Goal: Task Accomplishment & Management: Manage account settings

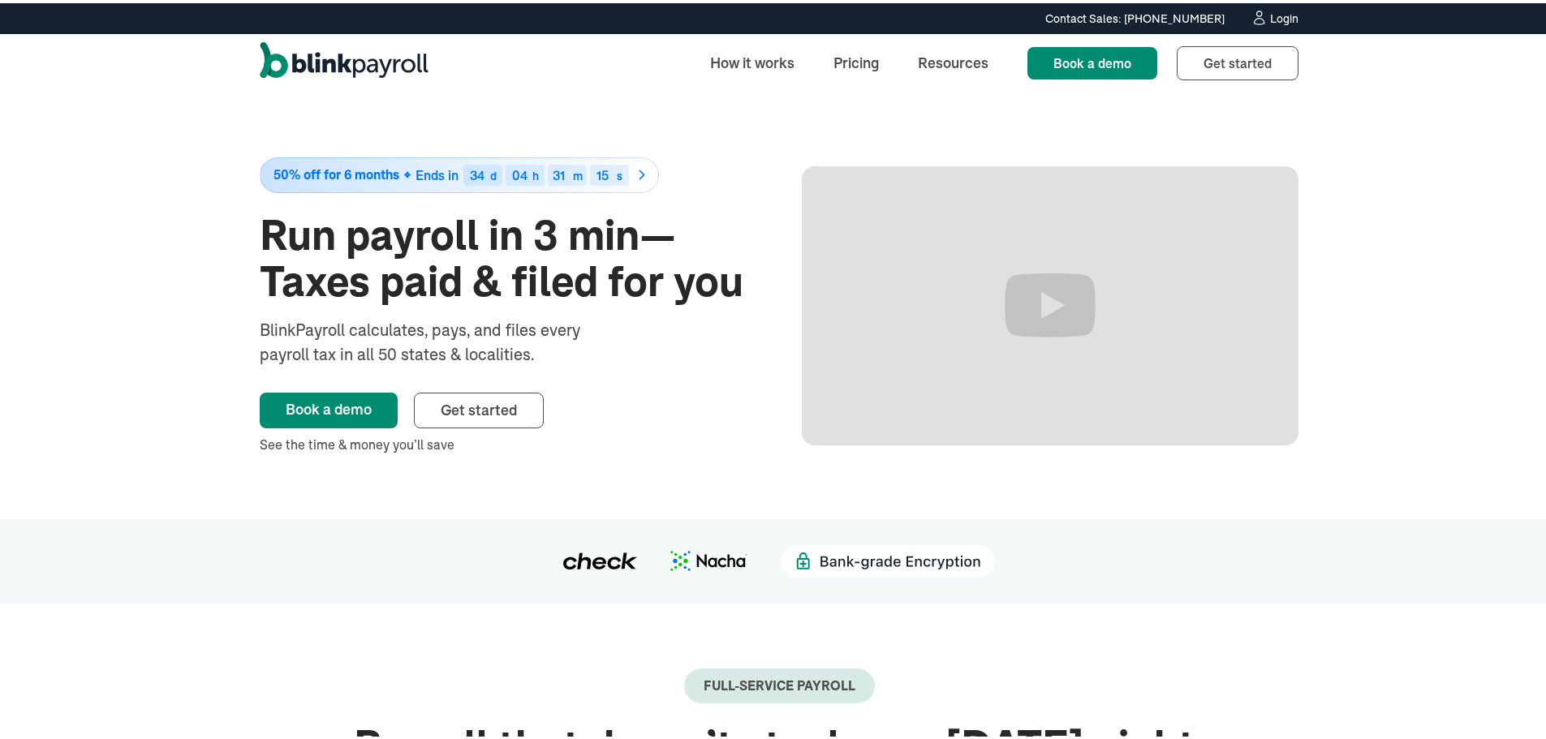
click at [1279, 13] on div "Login" at bounding box center [1284, 15] width 28 height 11
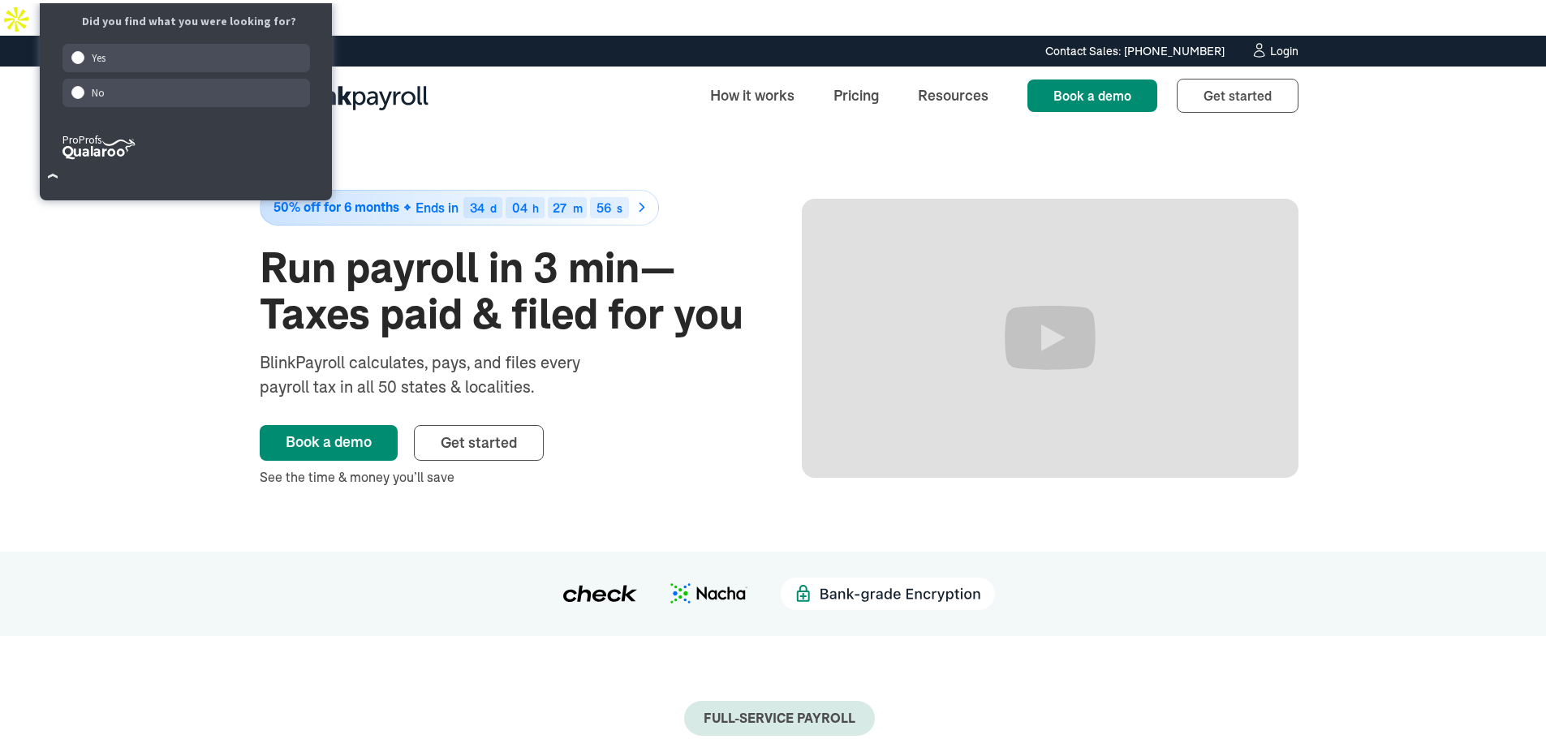
drag, startPoint x: 58, startPoint y: 283, endPoint x: 88, endPoint y: 277, distance: 30.6
click at [60, 283] on div "50% off for 6 months Ends in 34 d 04 h 27 m 56 s Run payroll in 3 min—Taxes pai…" at bounding box center [779, 335] width 1558 height 427
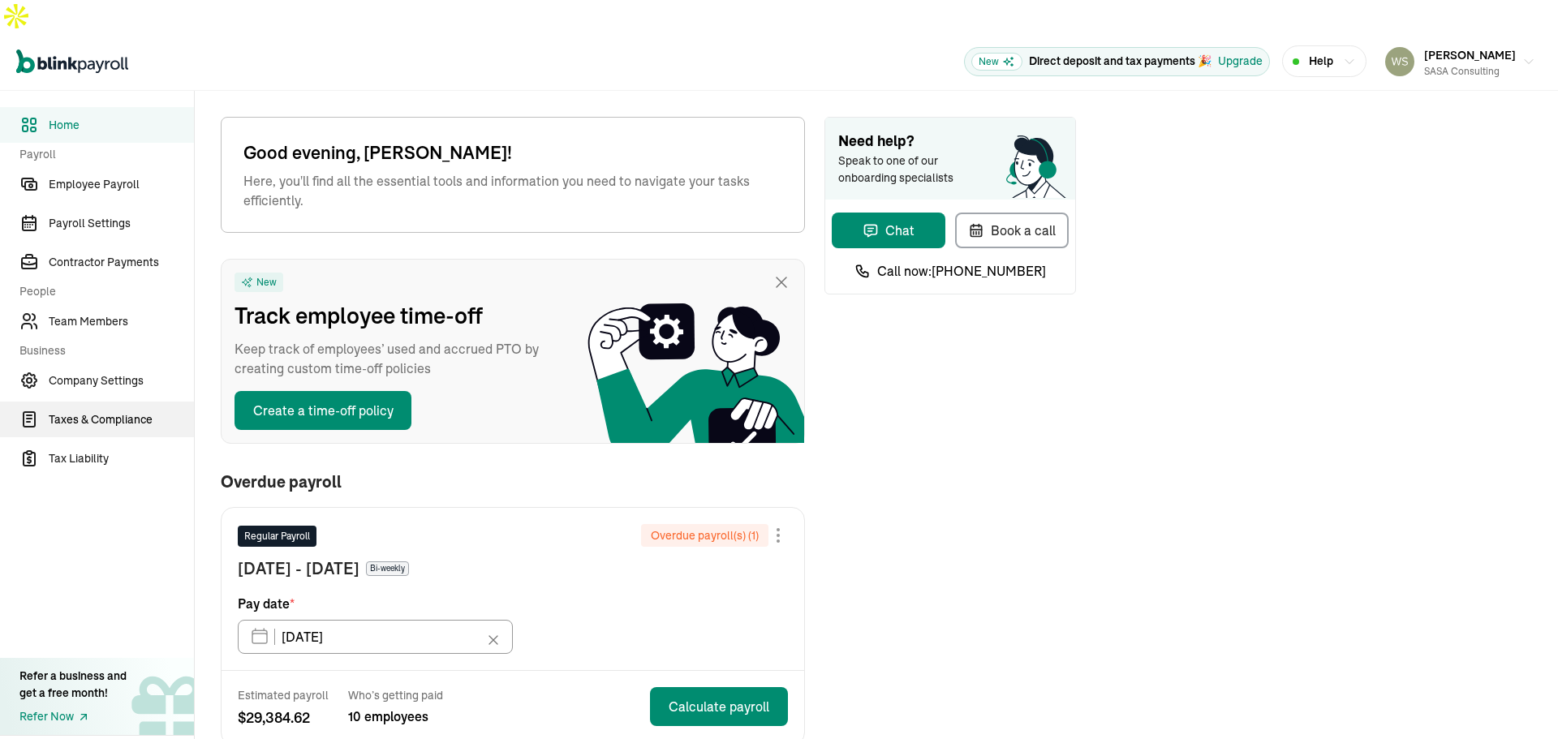
click at [148, 402] on link "Taxes & Compliance" at bounding box center [97, 420] width 194 height 36
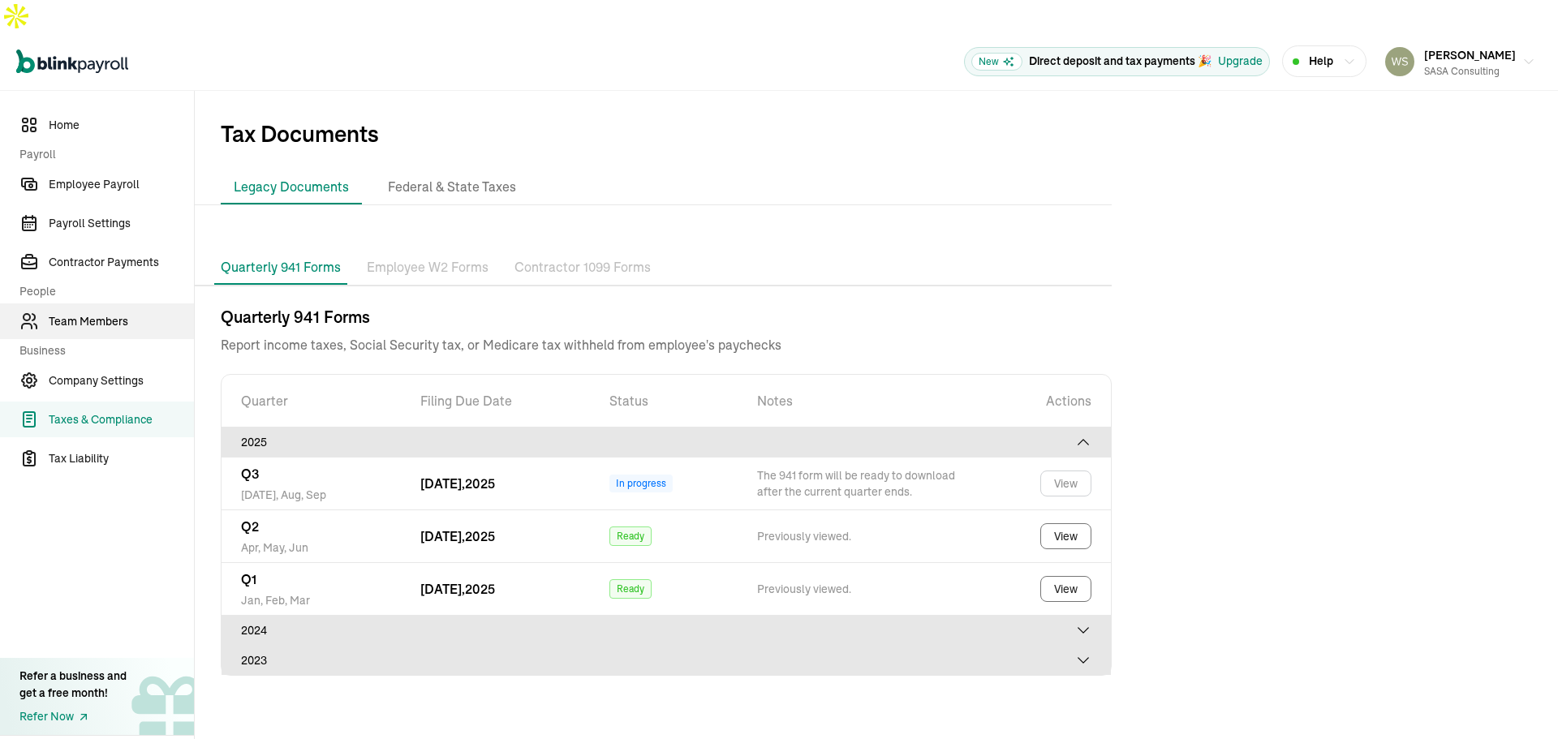
click at [94, 313] on span "Team Members" at bounding box center [121, 321] width 145 height 17
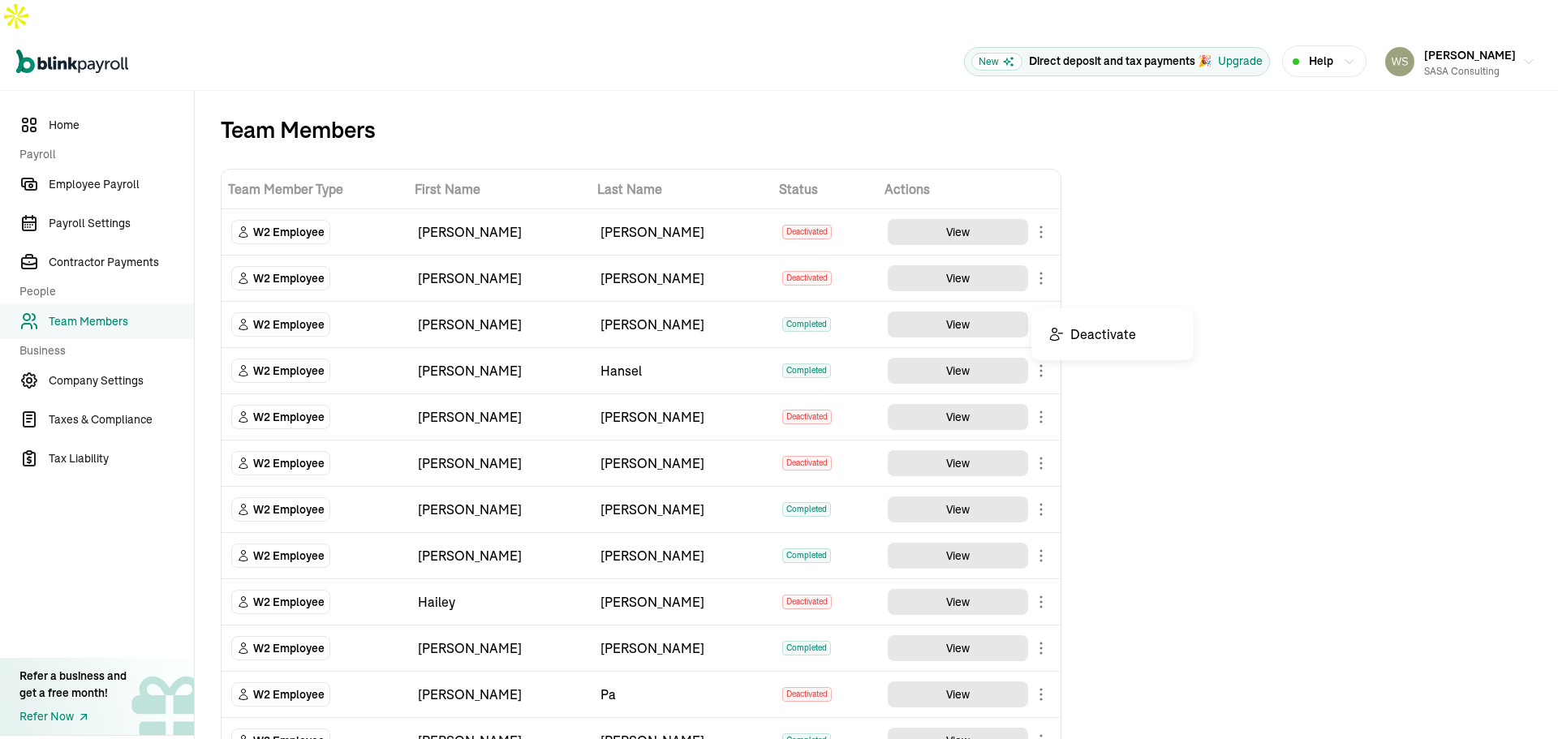
click at [1036, 295] on body "Open main menu New Direct deposit and tax payments 🎉 Upgrade Help [PERSON_NAME]…" at bounding box center [779, 386] width 1558 height 772
click at [123, 176] on span "Employee Payroll" at bounding box center [121, 184] width 145 height 17
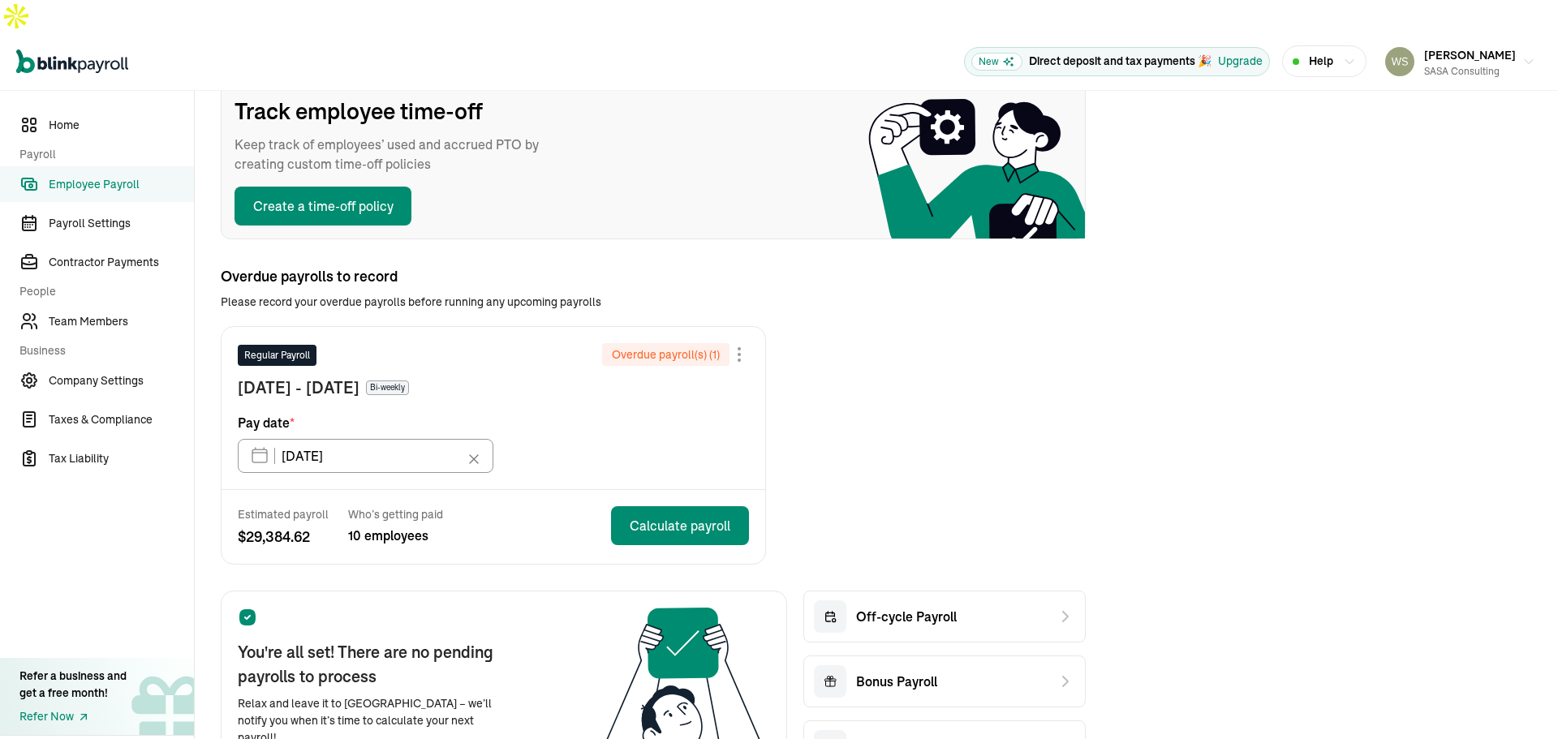
scroll to position [162, 0]
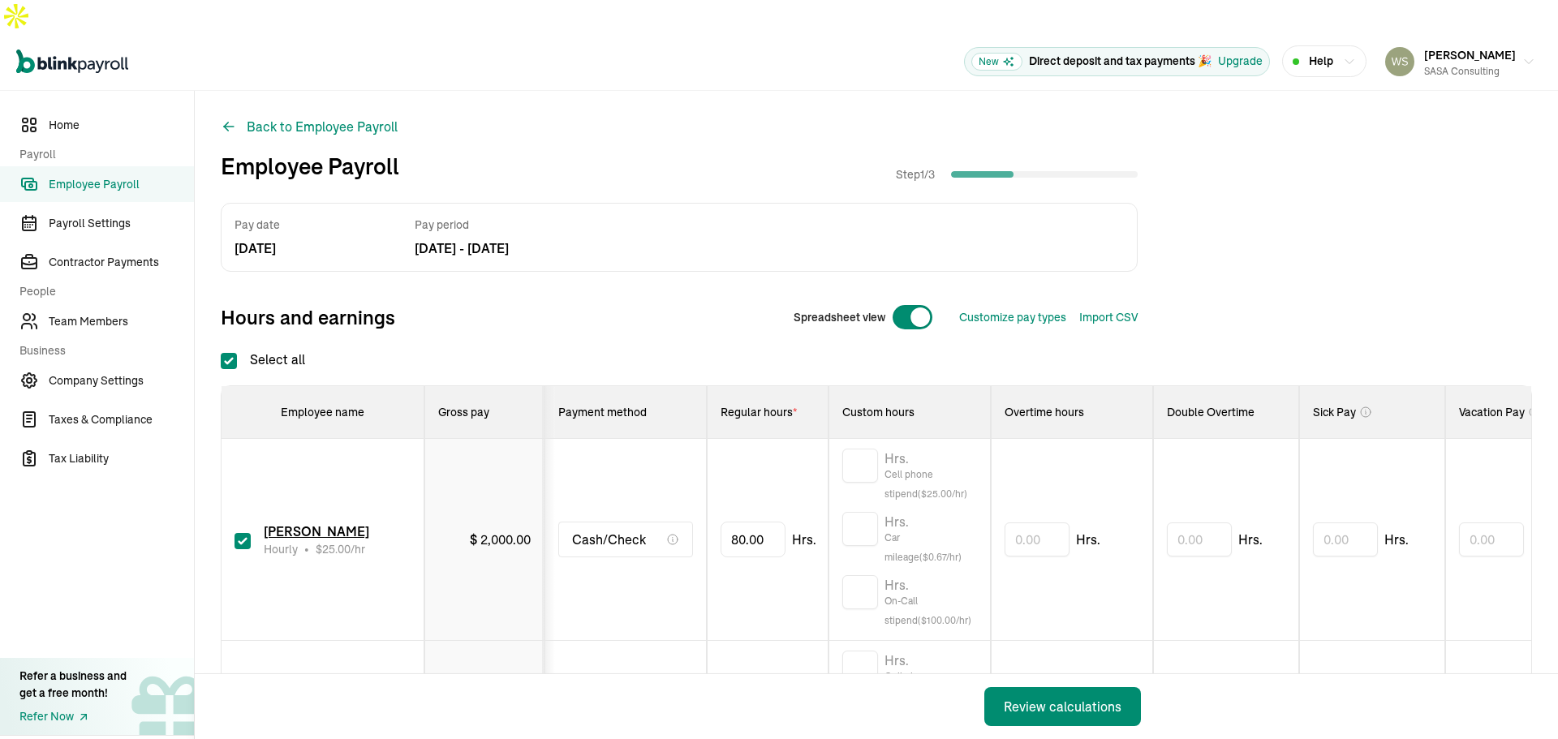
checkbox input "true"
click at [239, 533] on input "checkbox" at bounding box center [242, 541] width 16 height 16
checkbox input "false"
type input "0.00"
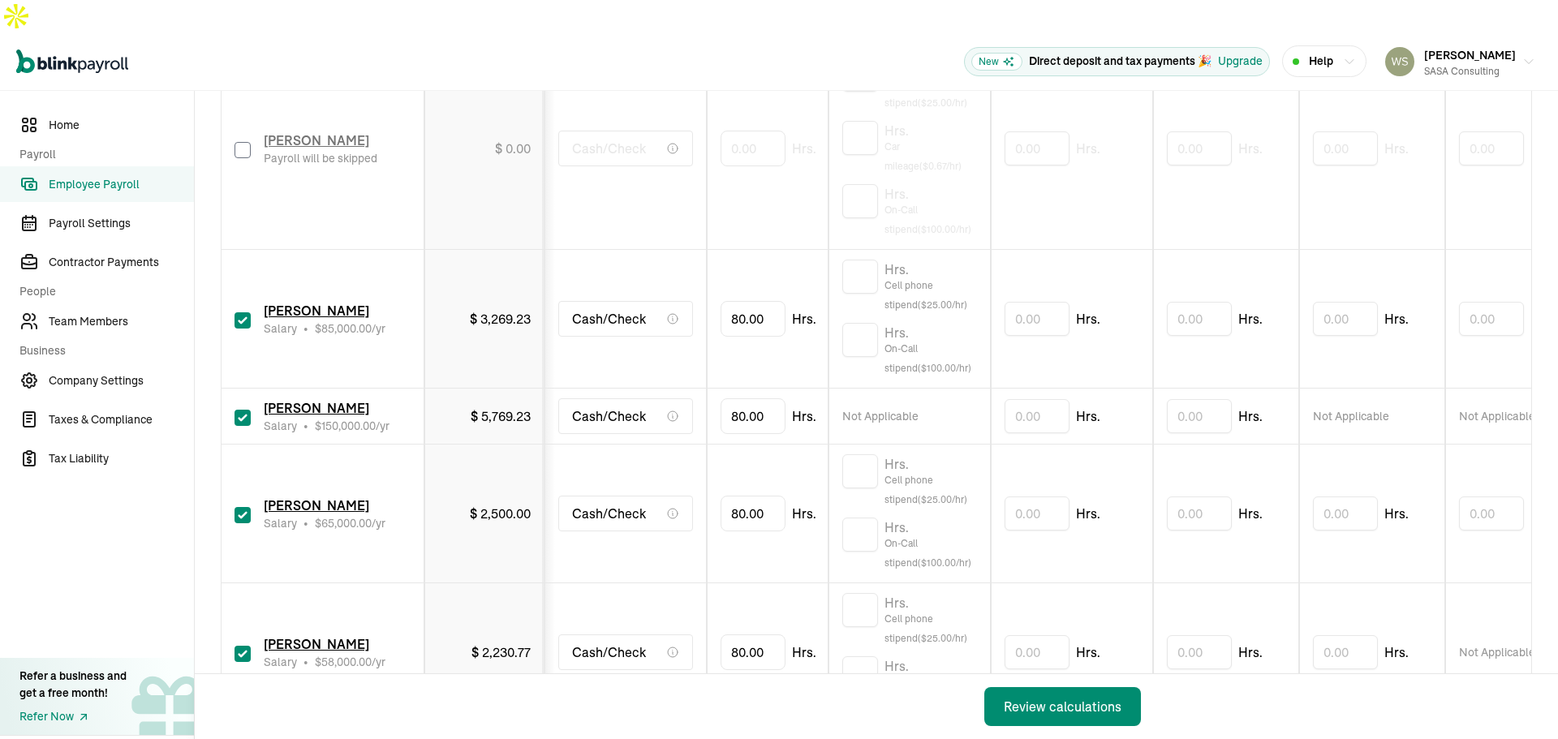
scroll to position [406, 0]
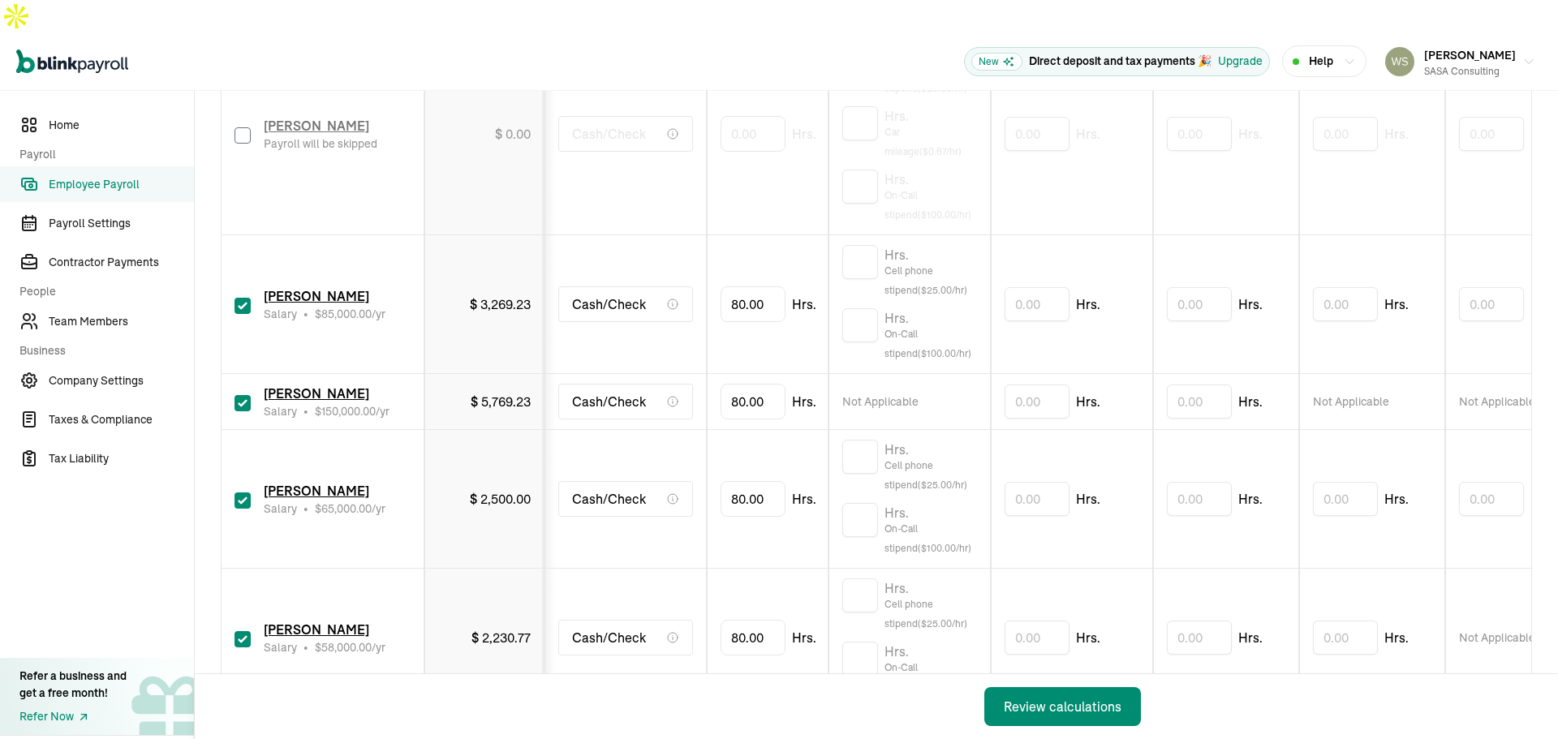
drag, startPoint x: 234, startPoint y: 471, endPoint x: 252, endPoint y: 470, distance: 17.1
click at [235, 493] on input "checkbox" at bounding box center [242, 501] width 16 height 16
checkbox input "false"
type input "0.00"
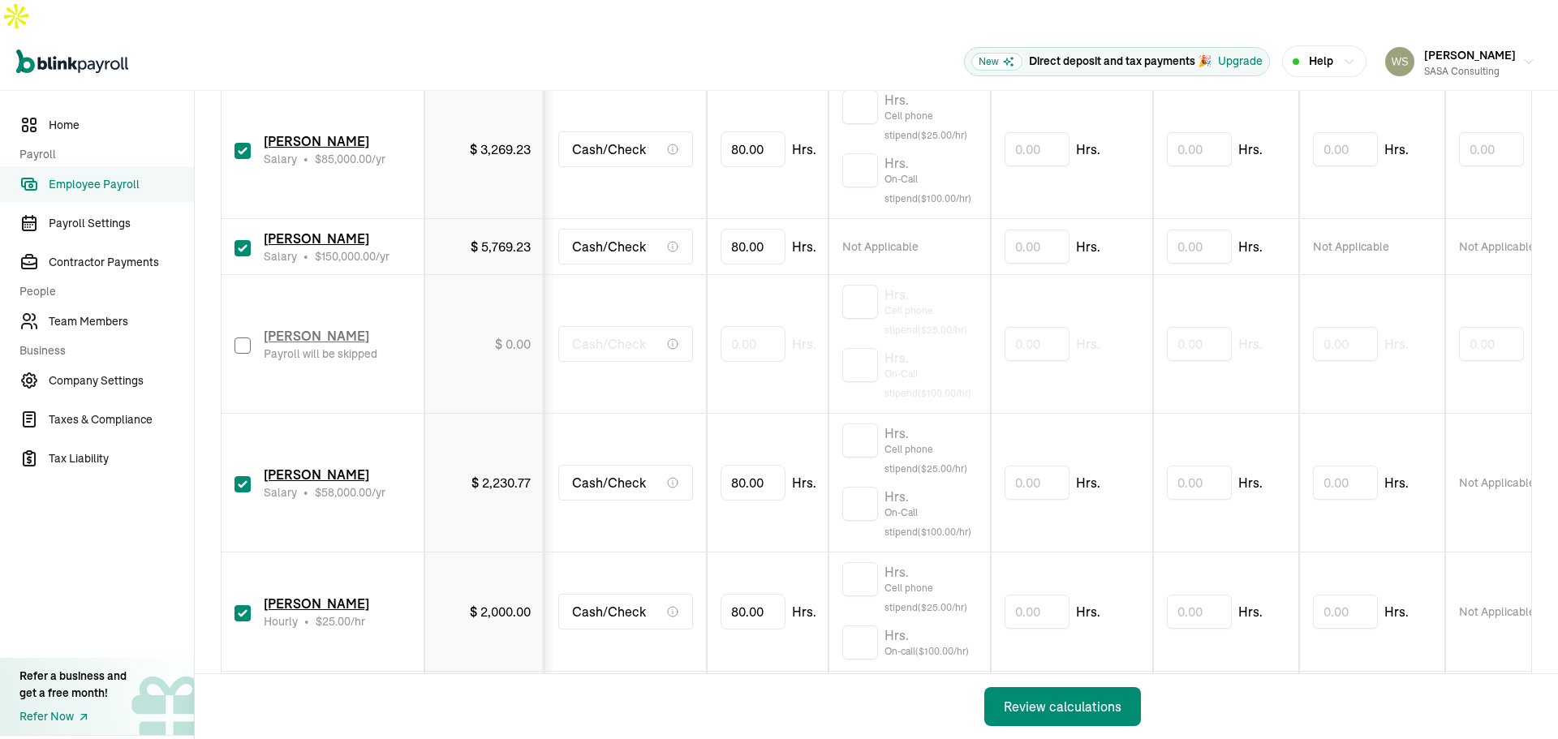
scroll to position [568, 0]
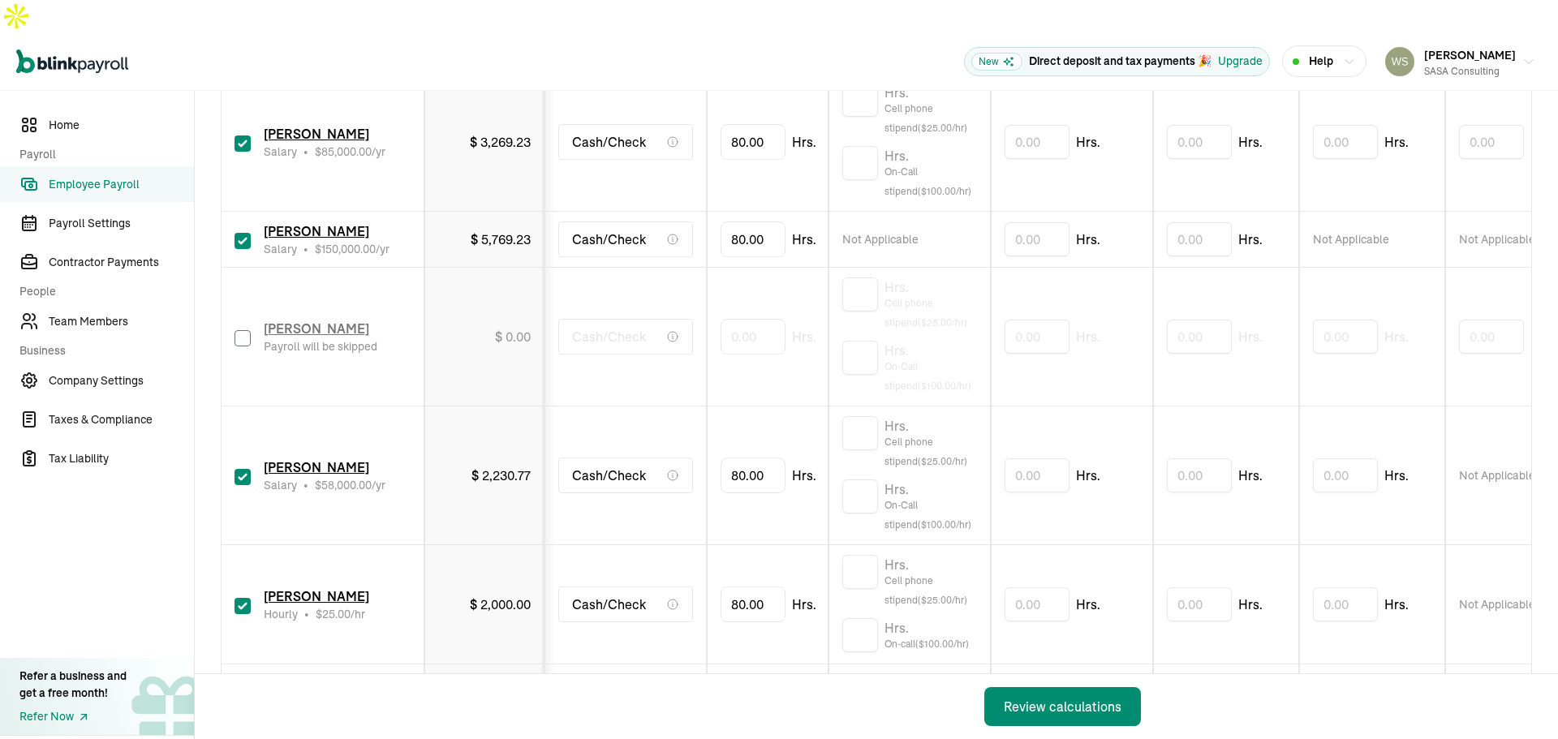
drag, startPoint x: 245, startPoint y: 440, endPoint x: 246, endPoint y: 459, distance: 19.5
click at [245, 469] on input "checkbox" at bounding box center [242, 477] width 16 height 16
checkbox input "false"
type input "0.00"
drag, startPoint x: 241, startPoint y: 570, endPoint x: 289, endPoint y: 562, distance: 48.4
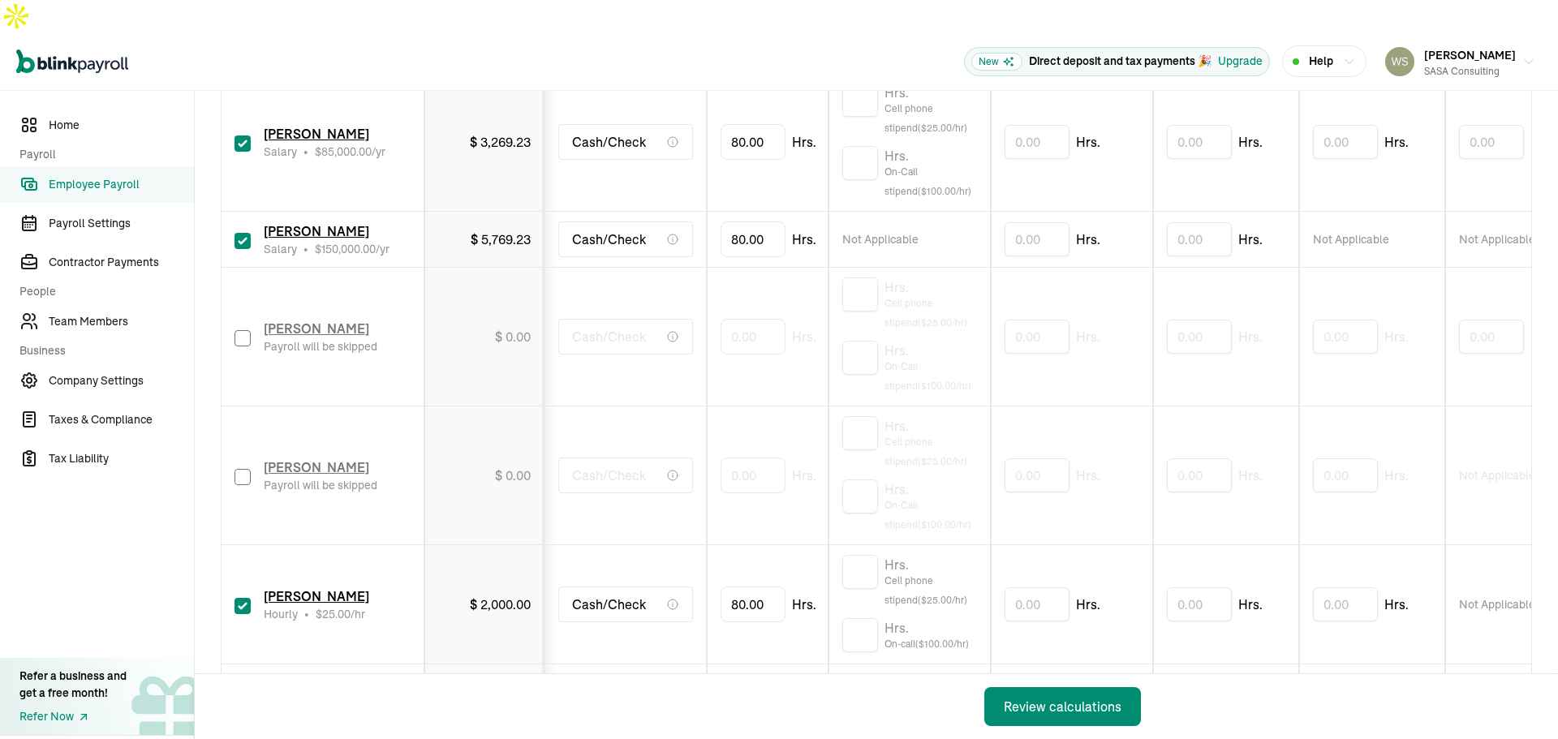
click at [242, 598] on input "checkbox" at bounding box center [242, 606] width 16 height 16
checkbox input "false"
type input "0.00"
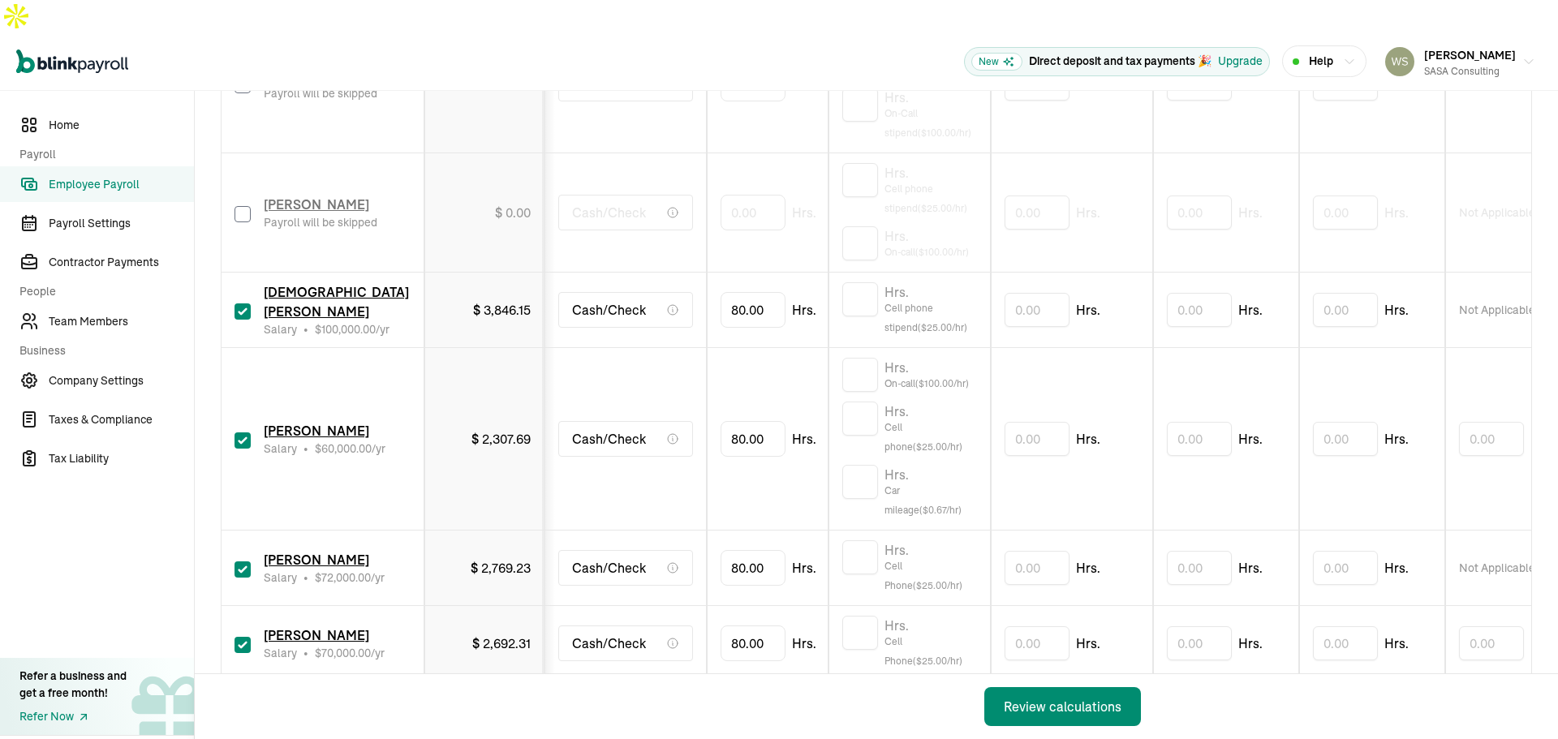
scroll to position [974, 0]
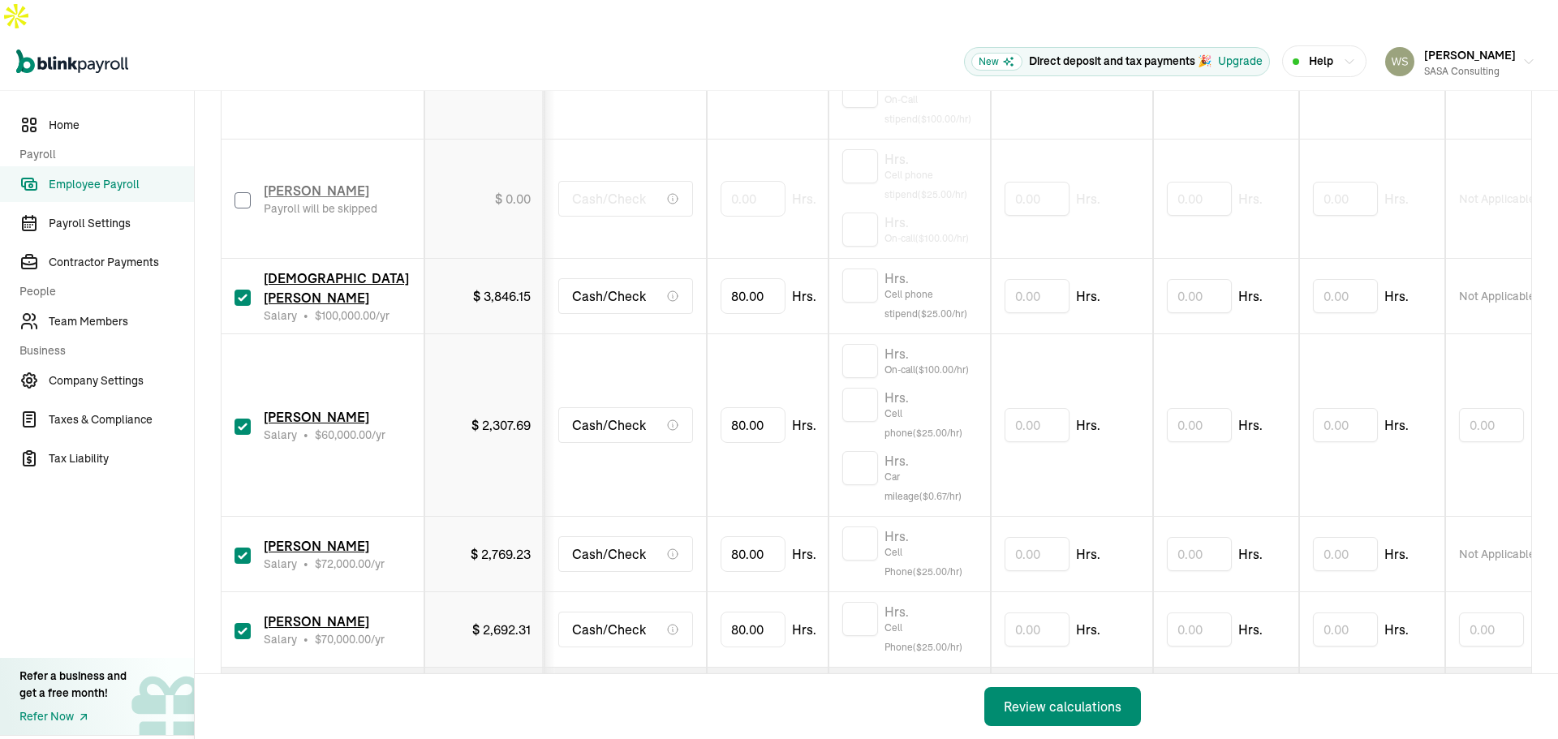
click at [244, 419] on input "checkbox" at bounding box center [242, 427] width 16 height 16
checkbox input "false"
type input "0.00"
drag, startPoint x: 244, startPoint y: 520, endPoint x: 247, endPoint y: 544, distance: 23.8
click at [244, 548] on input "checkbox" at bounding box center [242, 556] width 16 height 16
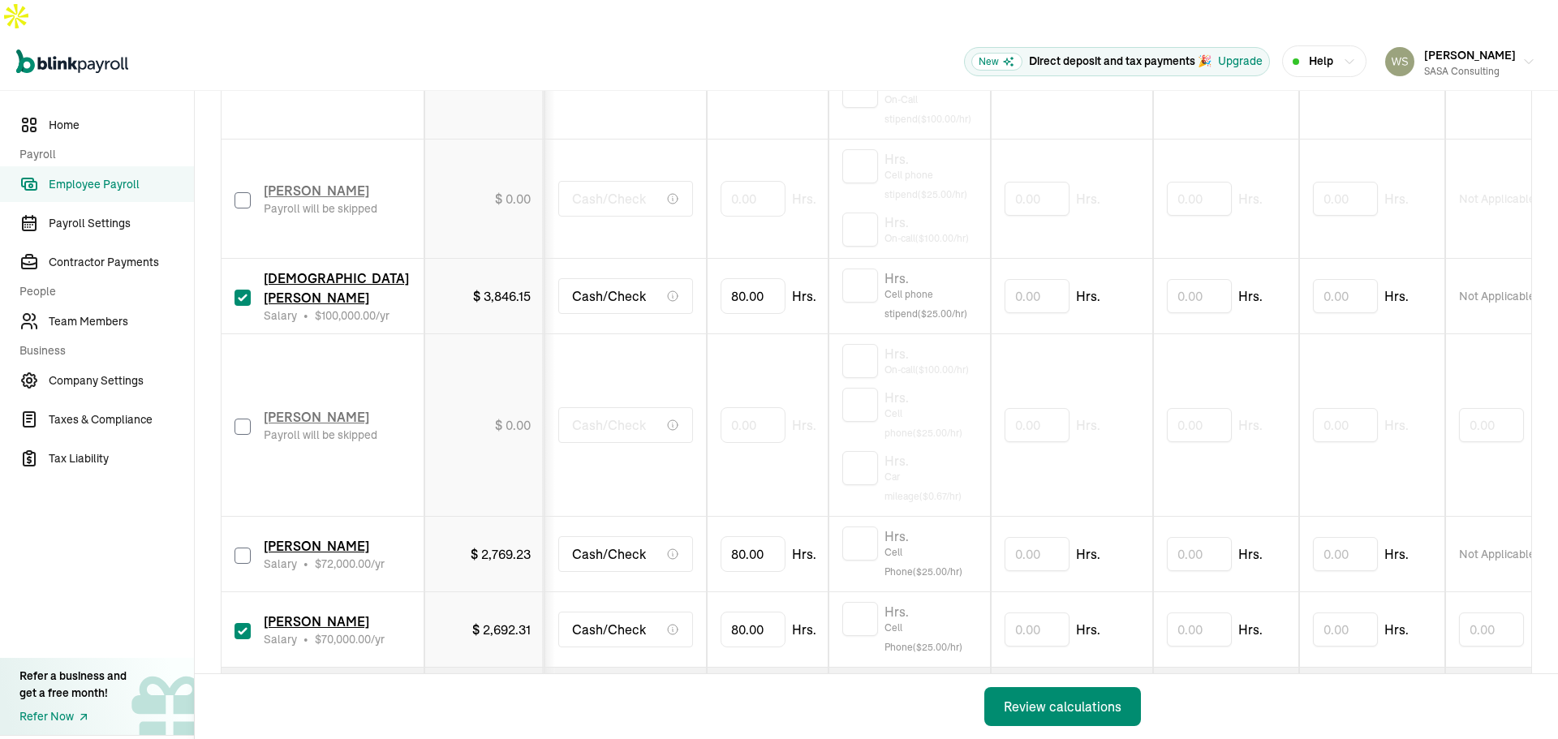
checkbox input "false"
type input "0.00"
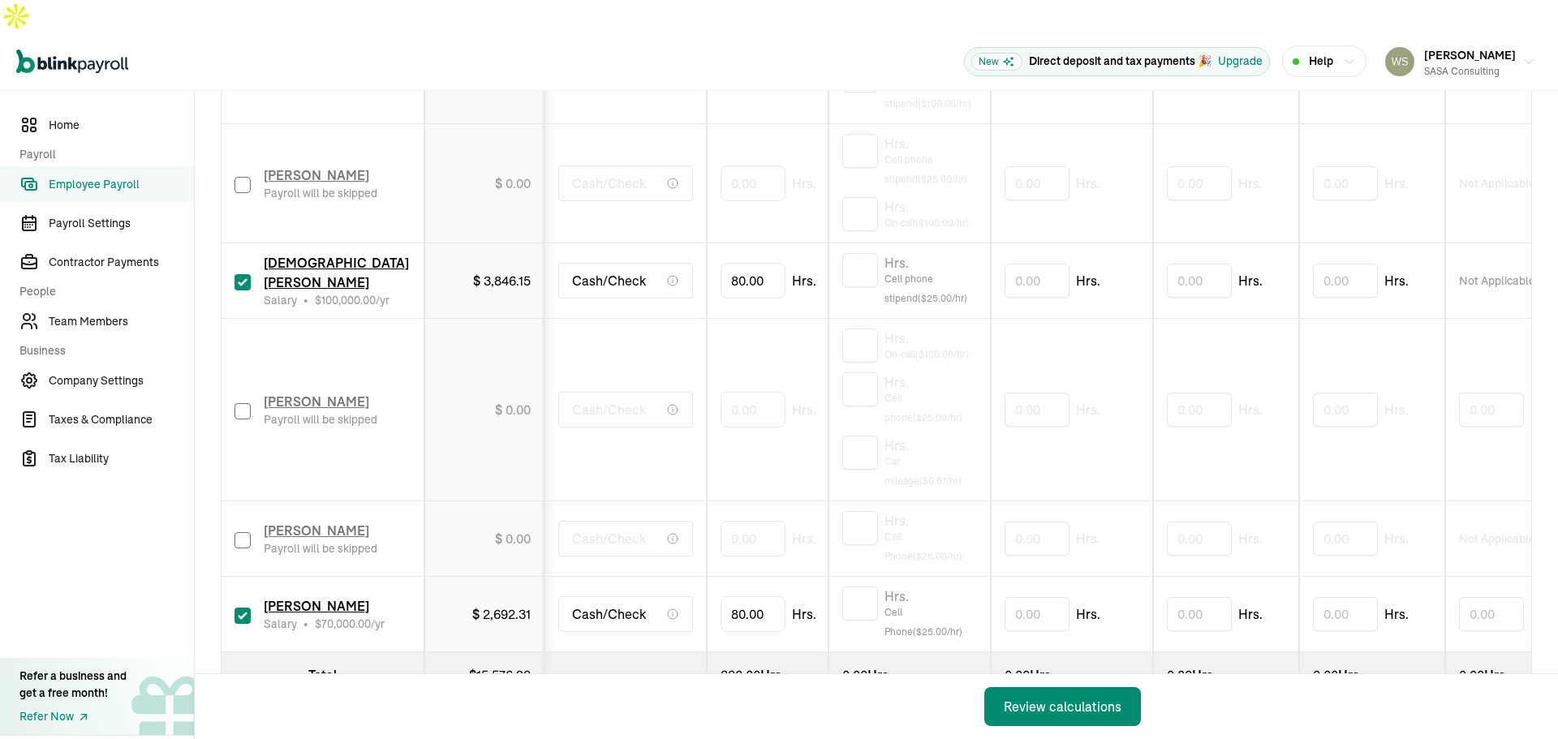
scroll to position [938, 0]
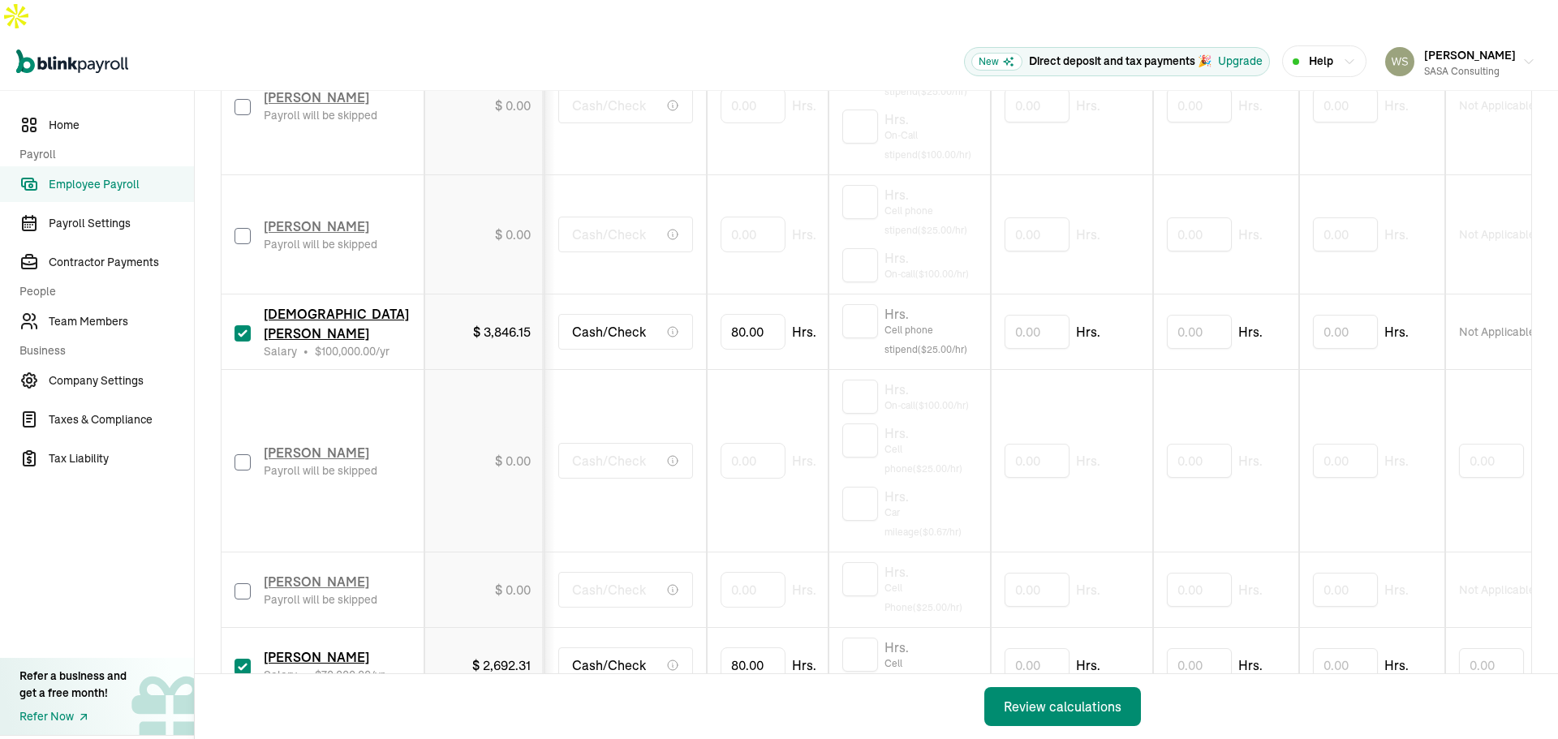
click at [242, 325] on input "checkbox" at bounding box center [242, 333] width 16 height 16
checkbox input "false"
type input "0.00"
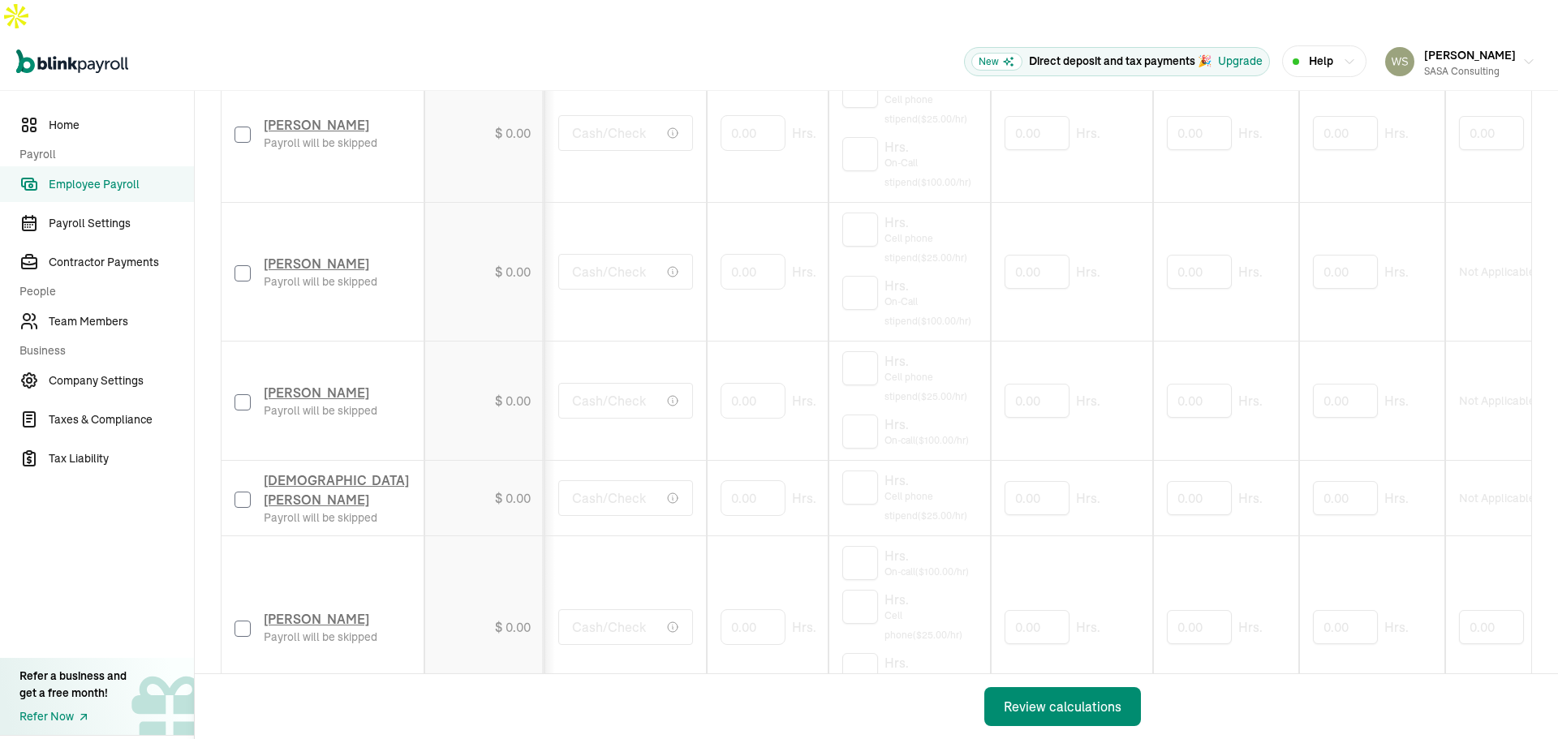
scroll to position [1019, 0]
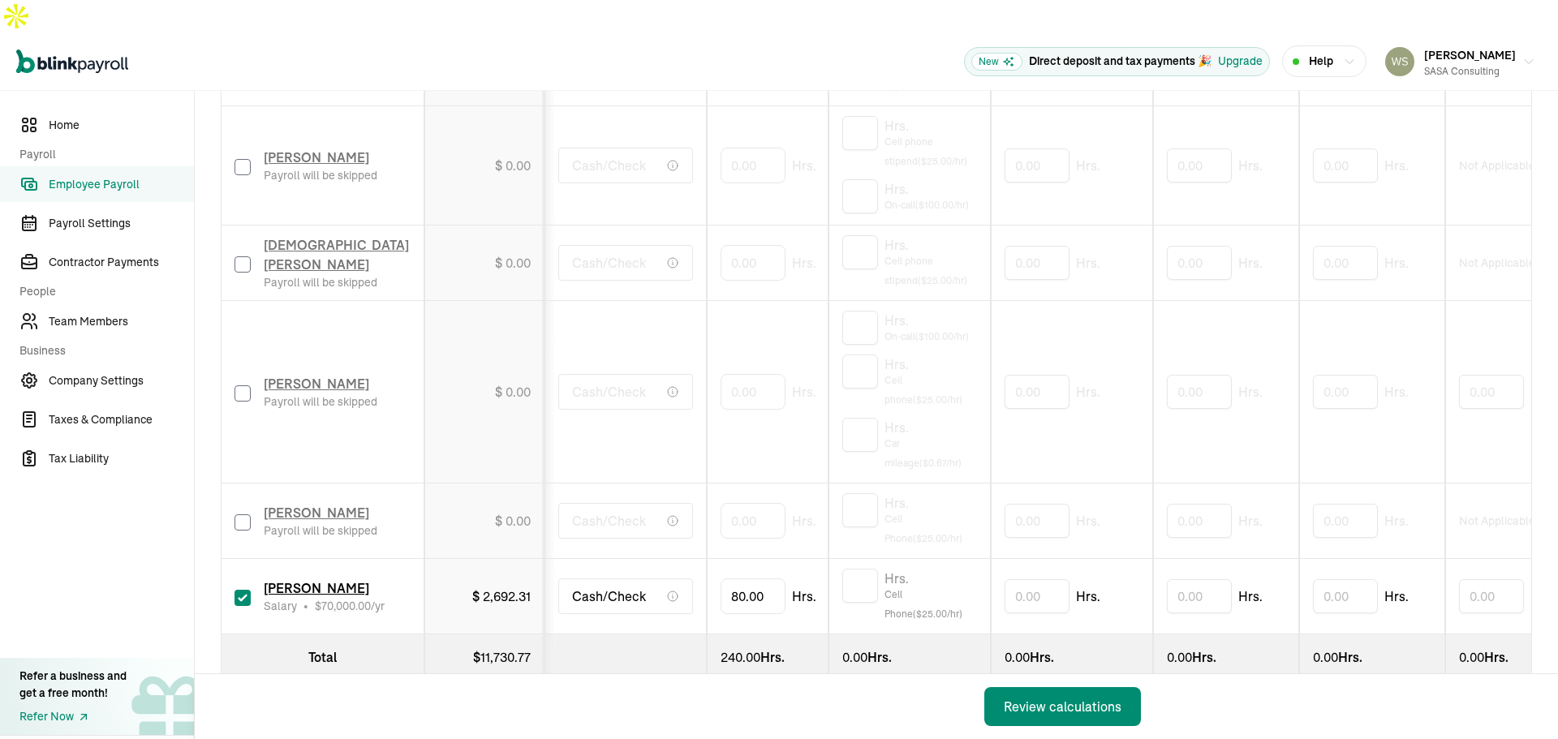
click at [530, 703] on div "Back Review calculations" at bounding box center [678, 706] width 966 height 65
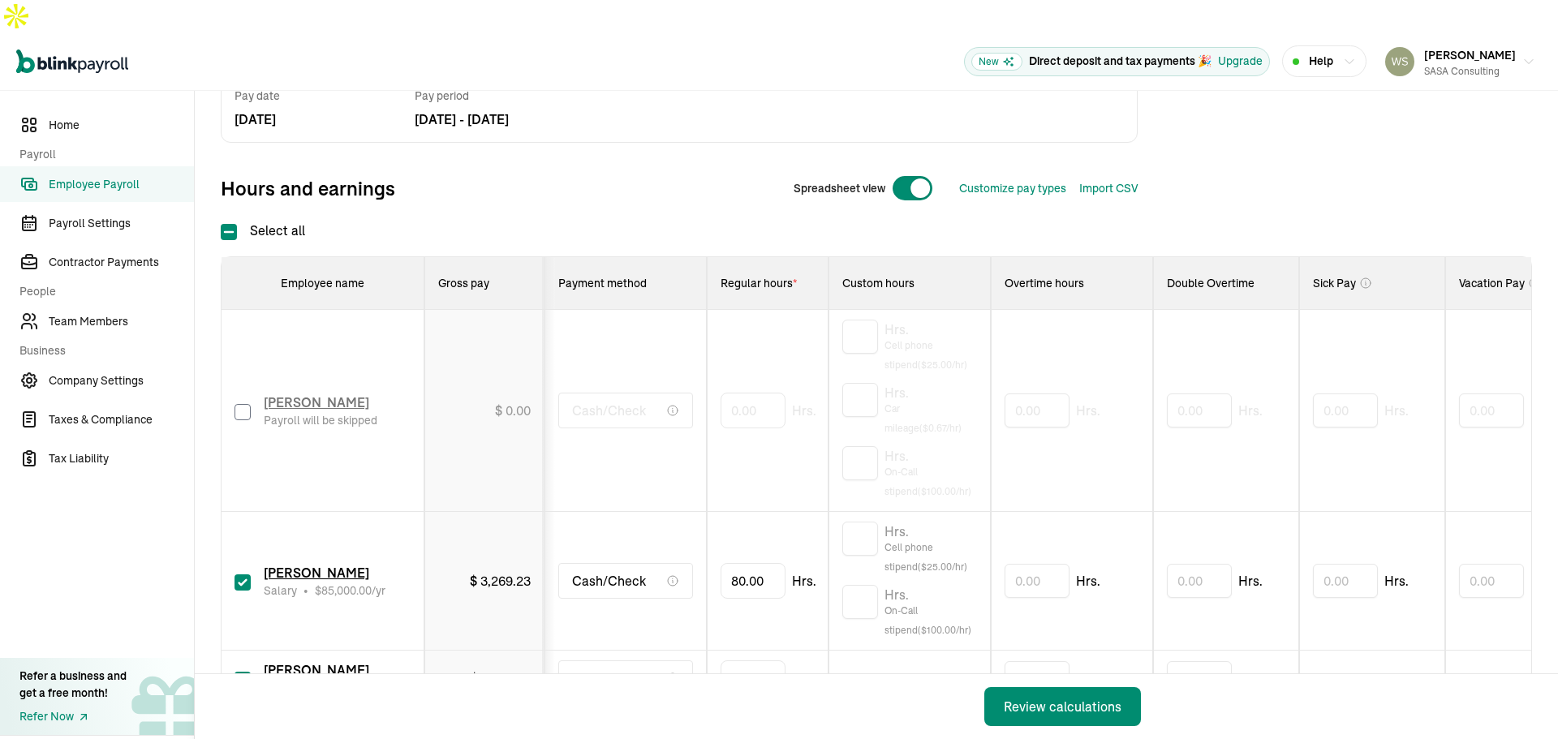
scroll to position [487, 0]
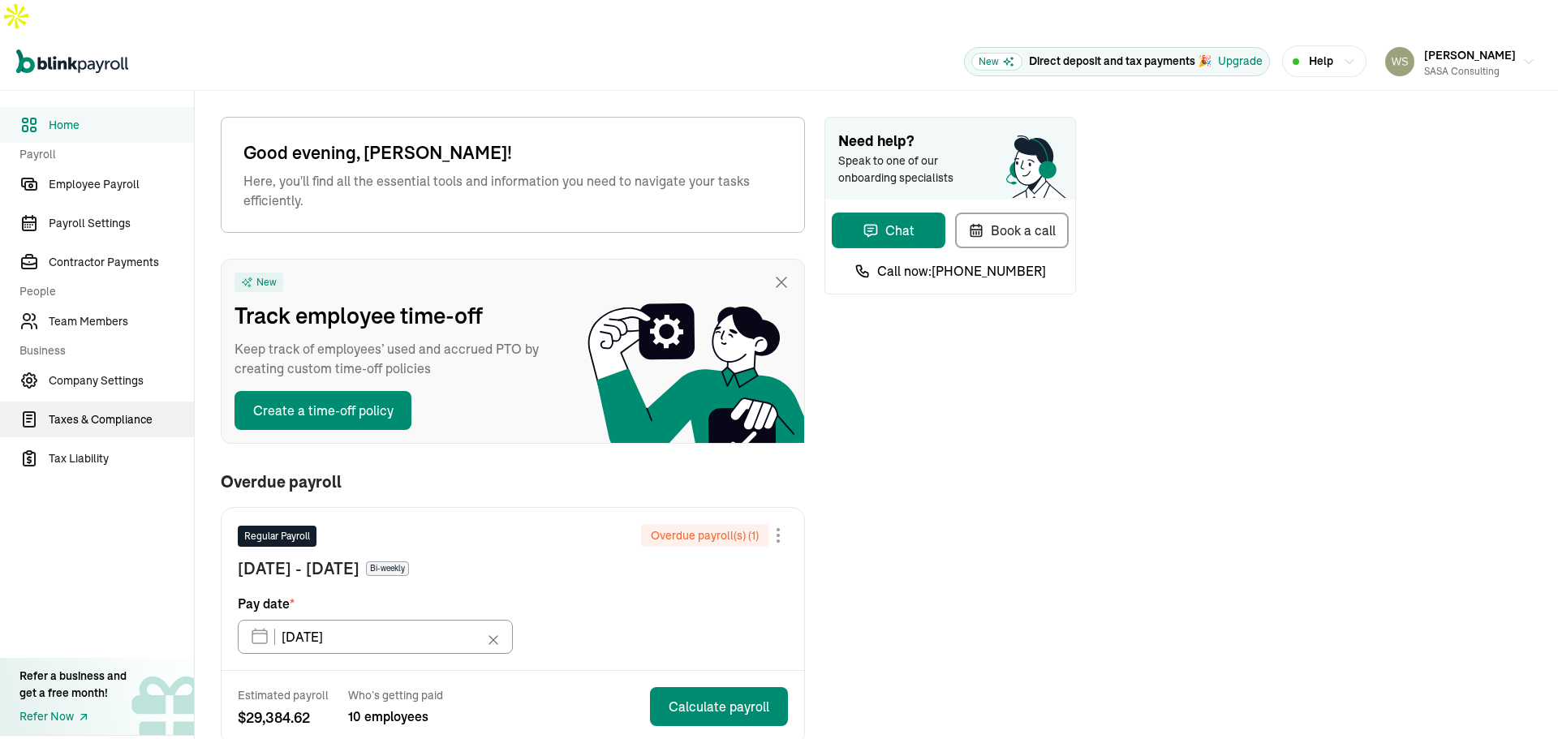
click at [148, 402] on link "Taxes & Compliance" at bounding box center [97, 420] width 194 height 36
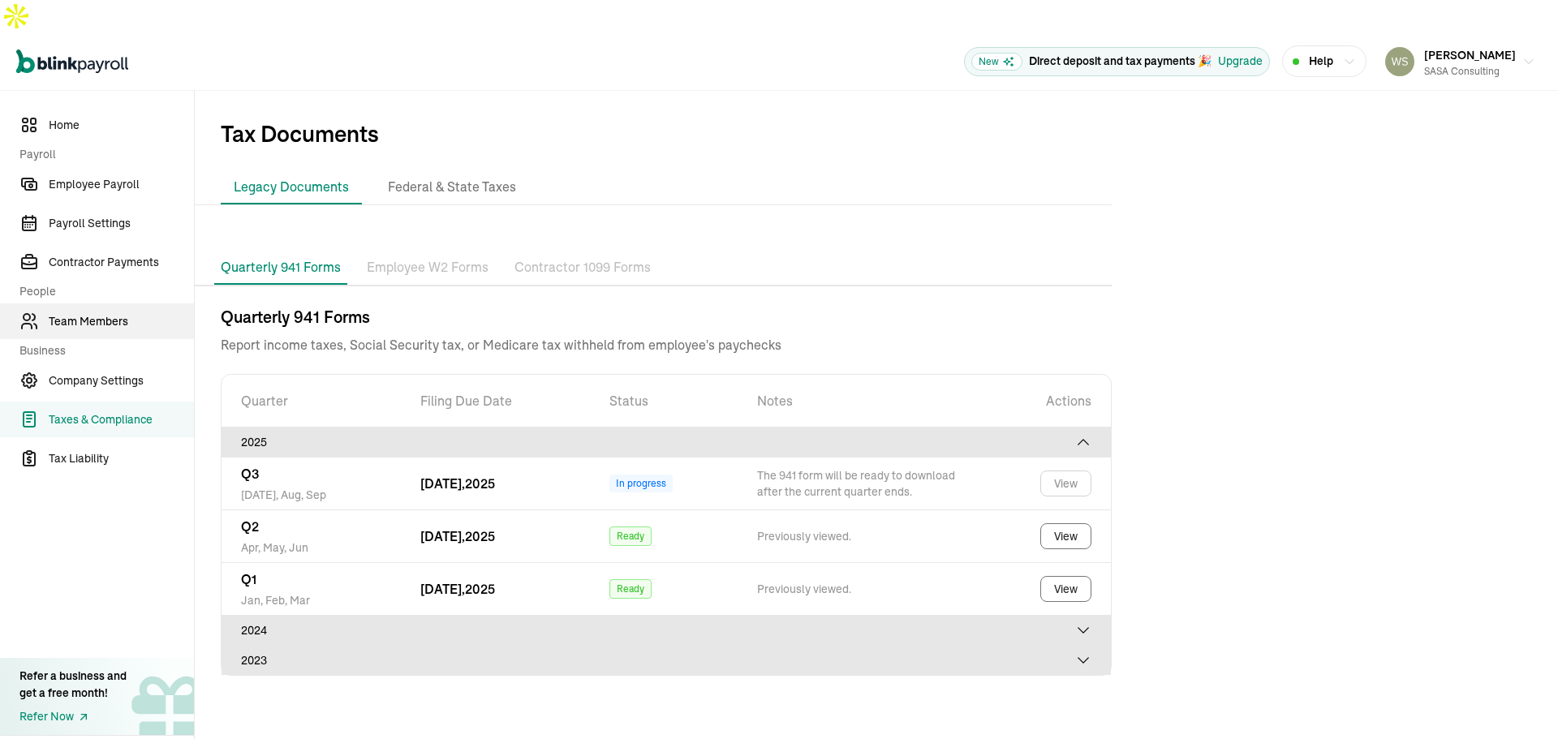
click at [94, 313] on span "Team Members" at bounding box center [121, 321] width 145 height 17
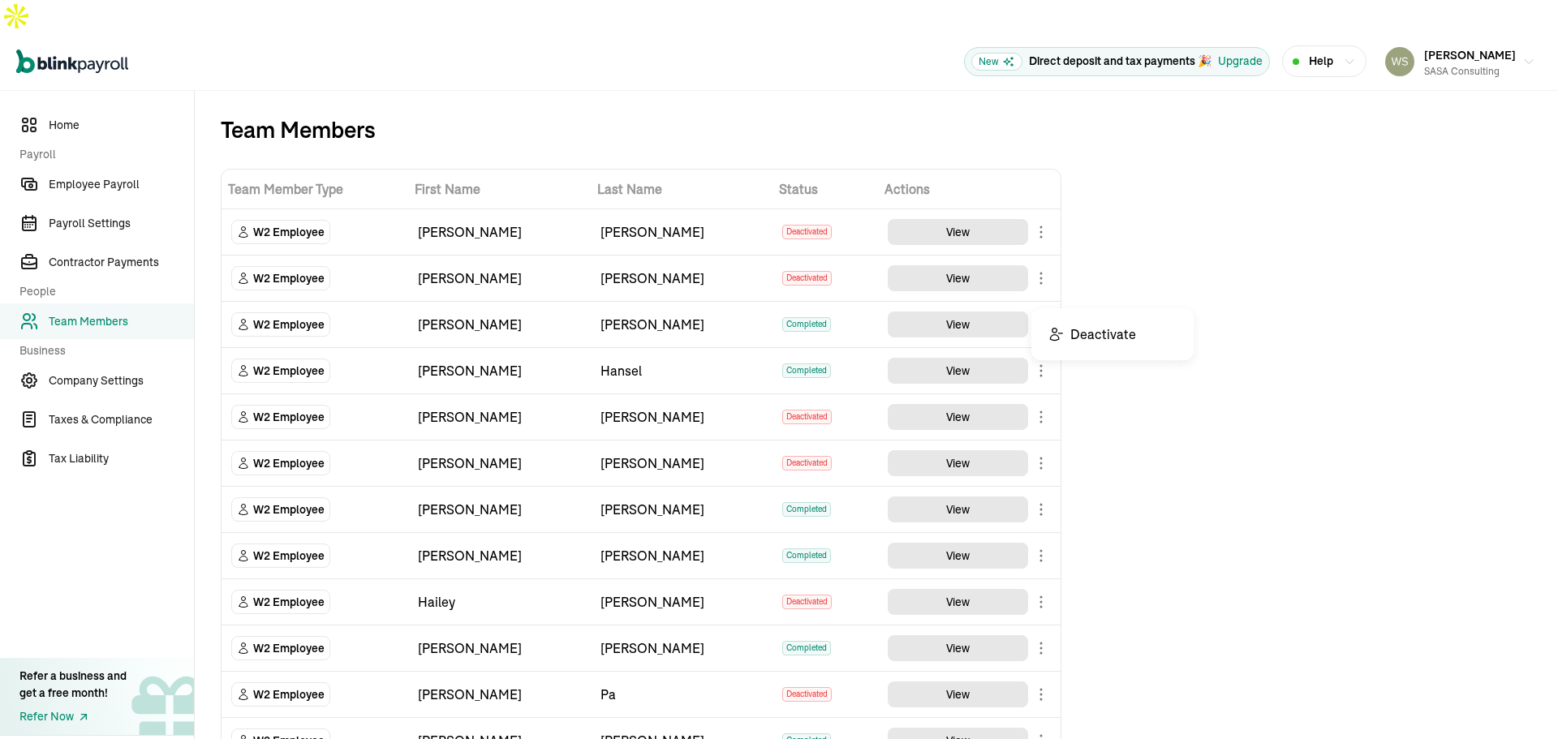
click at [1036, 295] on body "Open main menu New Direct deposit and tax payments 🎉 Upgrade Help [PERSON_NAME]…" at bounding box center [779, 386] width 1558 height 772
click at [123, 176] on span "Employee Payroll" at bounding box center [121, 184] width 145 height 17
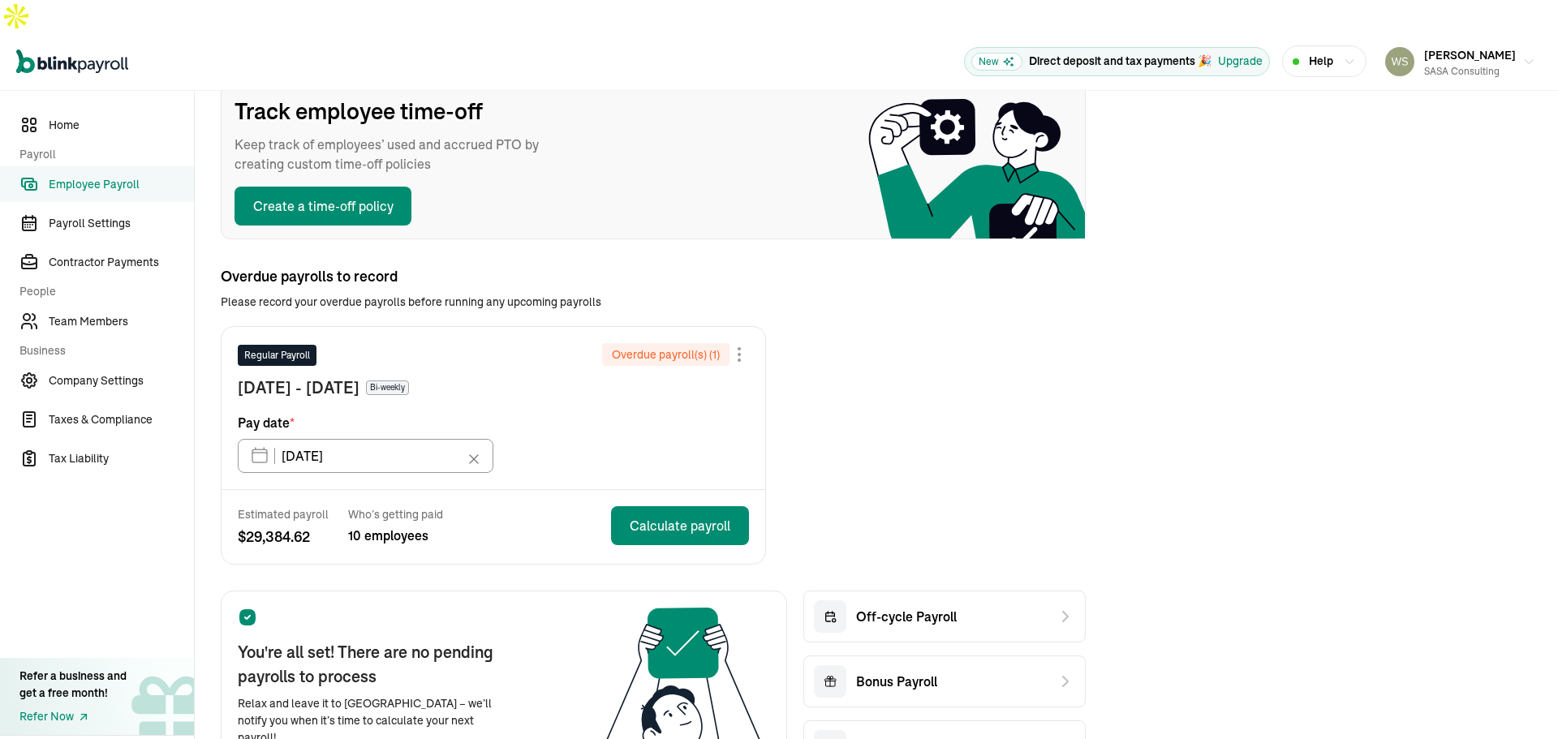
scroll to position [162, 0]
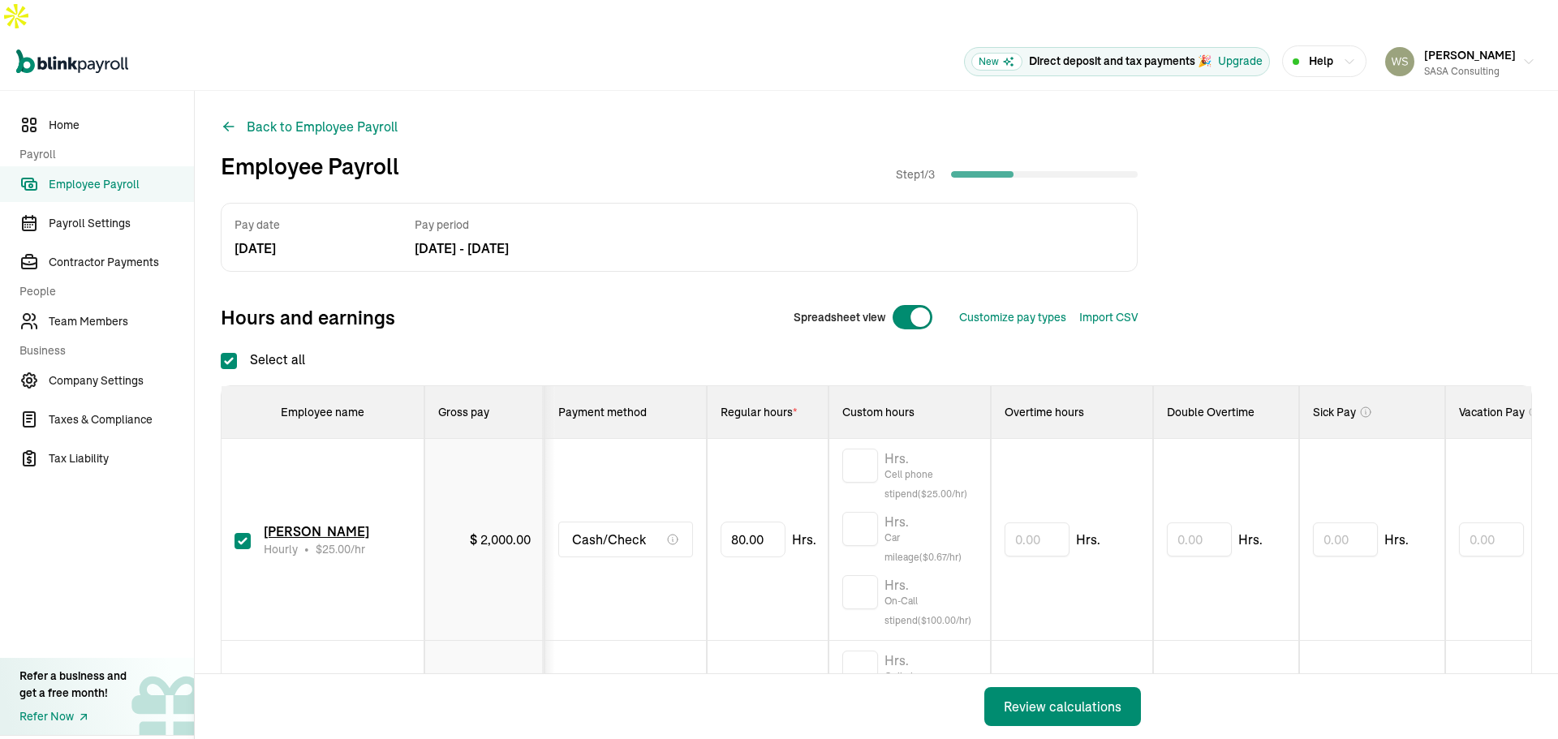
click at [239, 533] on input "checkbox" at bounding box center [242, 541] width 16 height 16
checkbox input "false"
type input "0.00"
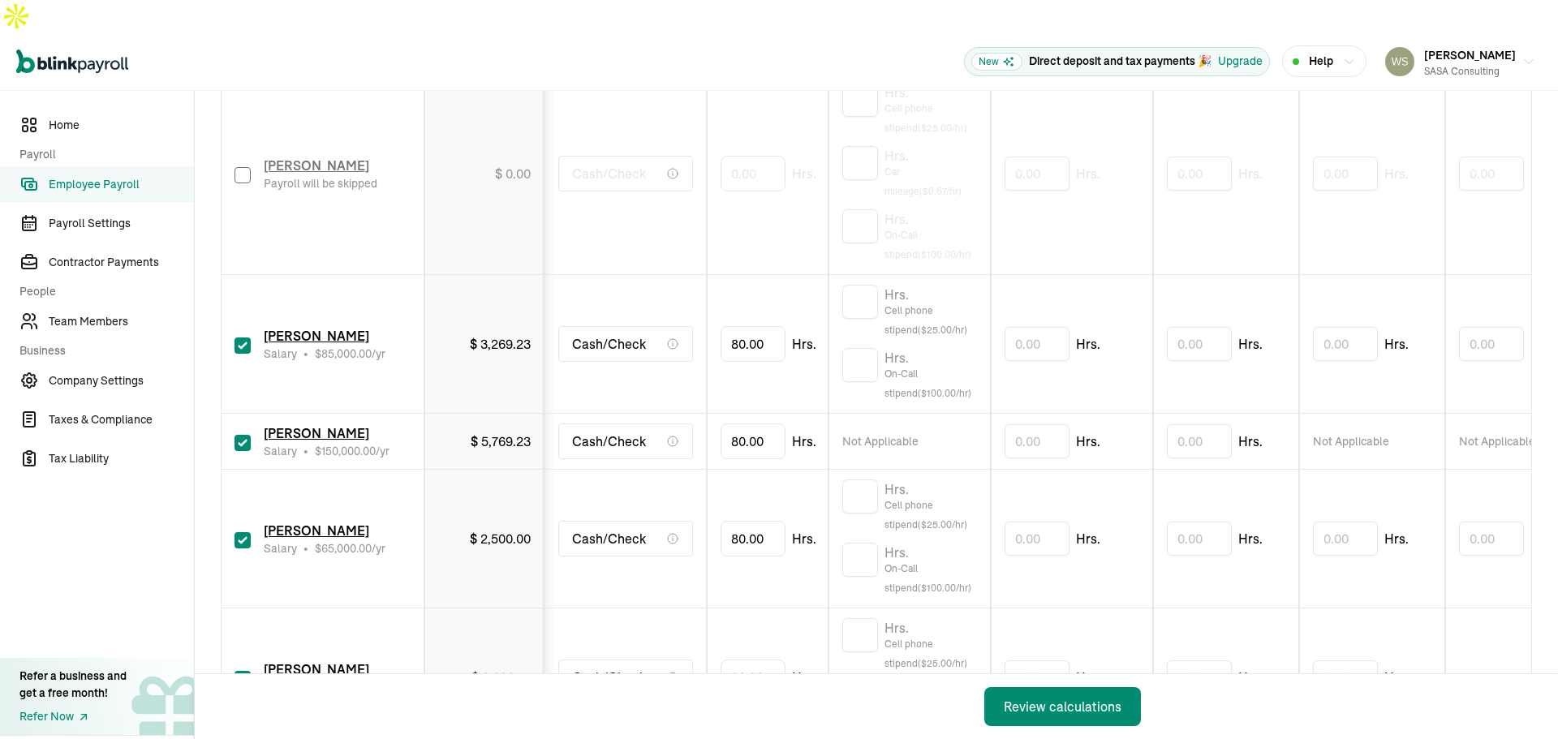
scroll to position [406, 0]
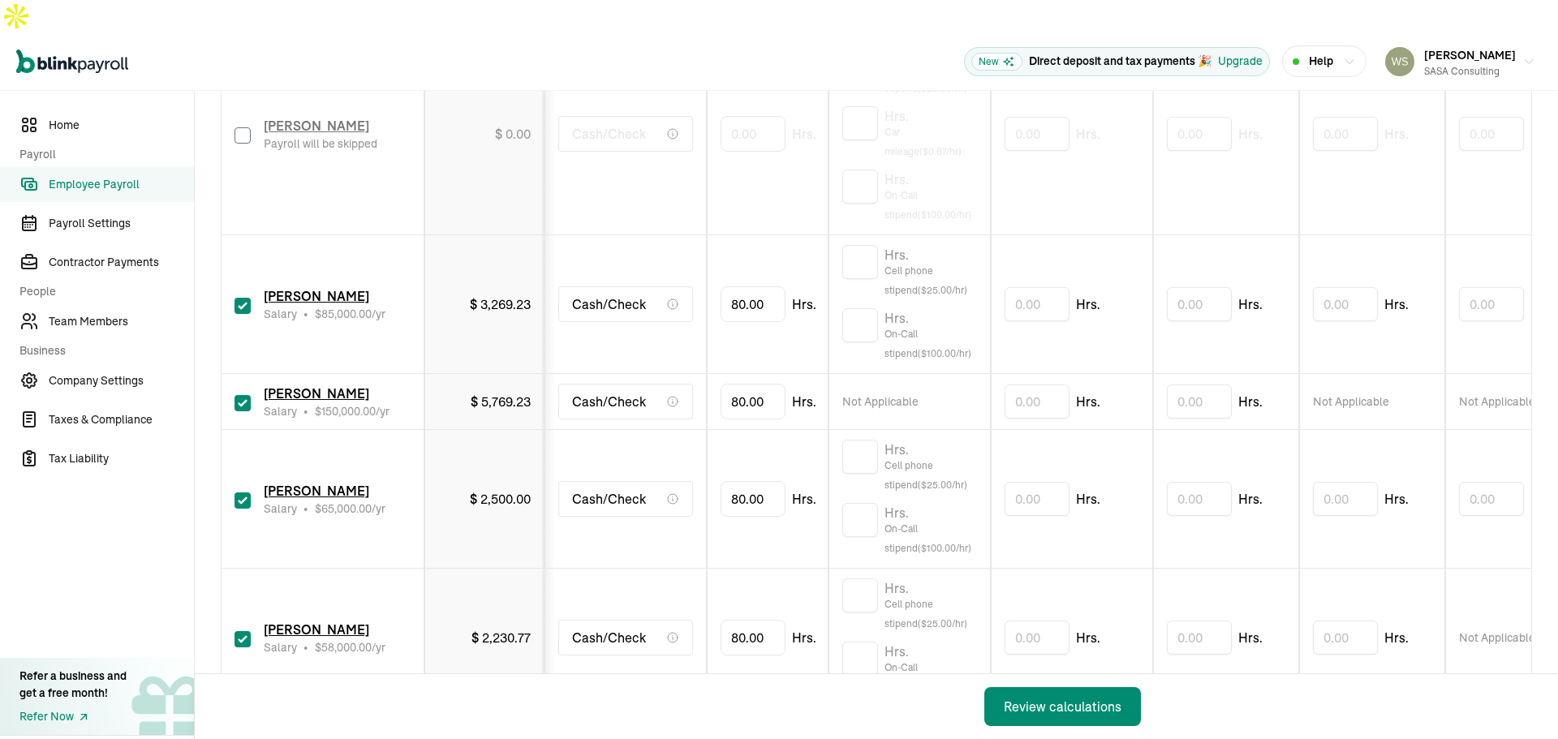
drag, startPoint x: 234, startPoint y: 471, endPoint x: 252, endPoint y: 470, distance: 17.1
click at [235, 493] on input "checkbox" at bounding box center [242, 501] width 16 height 16
checkbox input "false"
type input "0.00"
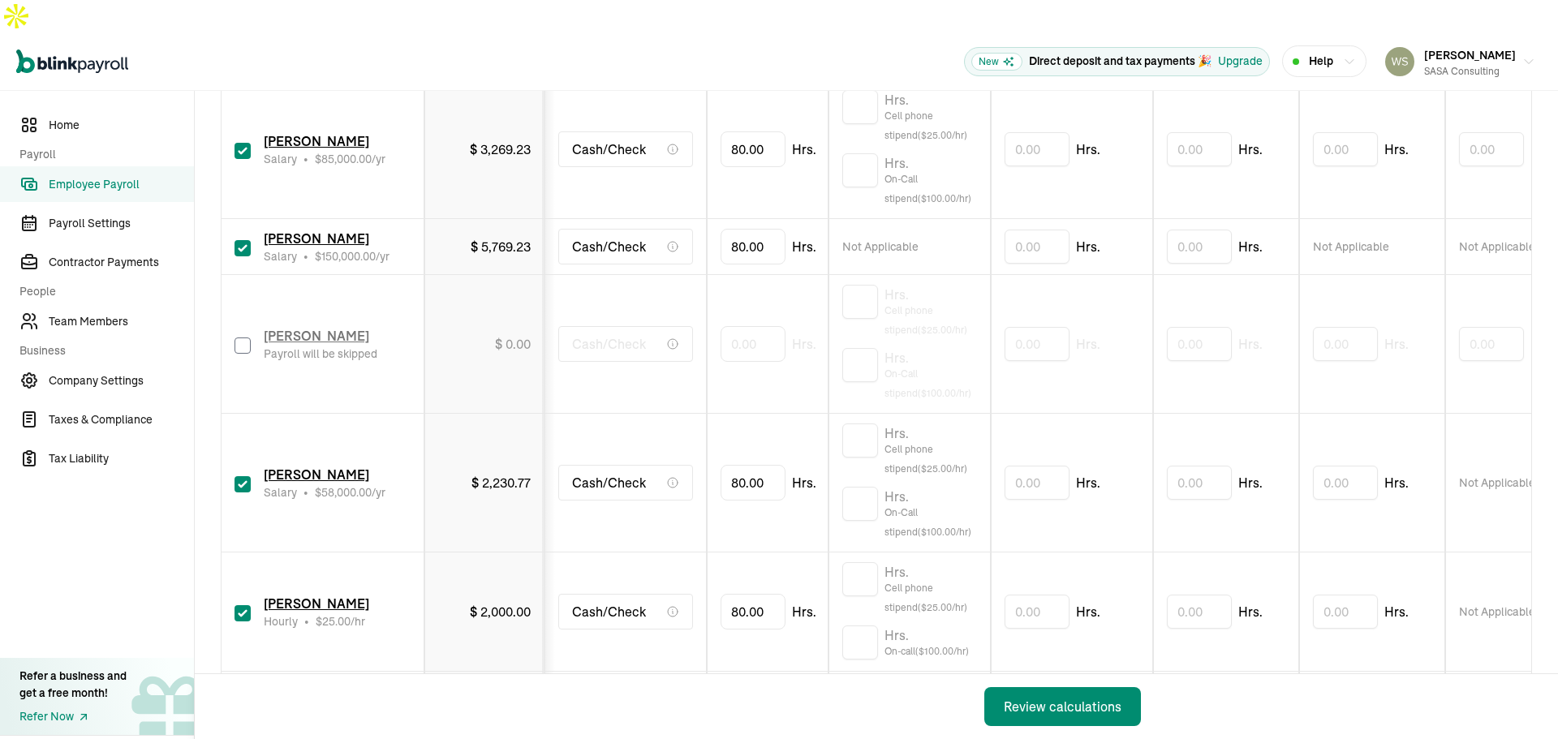
scroll to position [568, 0]
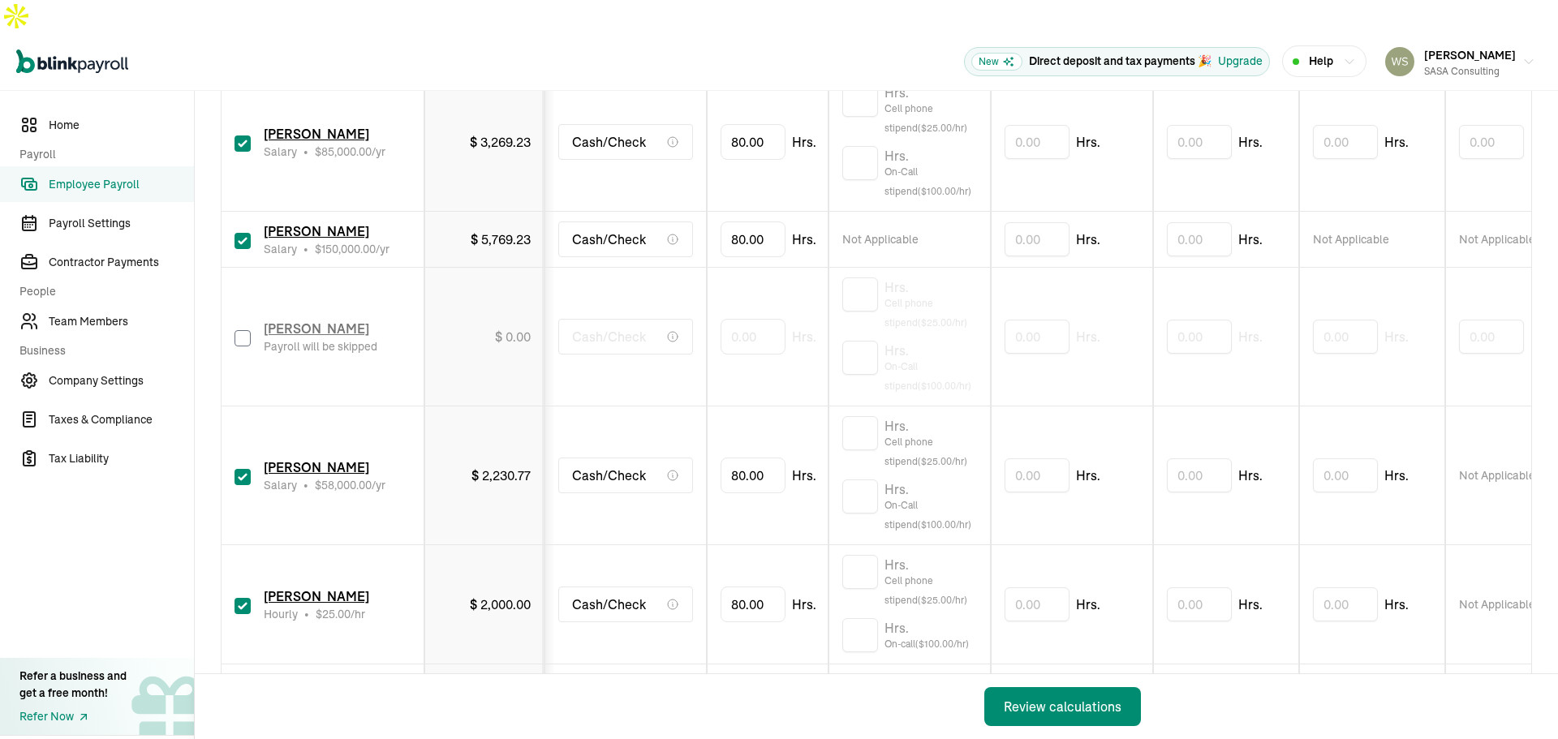
drag, startPoint x: 245, startPoint y: 440, endPoint x: 246, endPoint y: 496, distance: 56.0
click at [245, 469] on input "checkbox" at bounding box center [242, 477] width 16 height 16
checkbox input "false"
type input "0.00"
drag, startPoint x: 241, startPoint y: 570, endPoint x: 372, endPoint y: 517, distance: 141.6
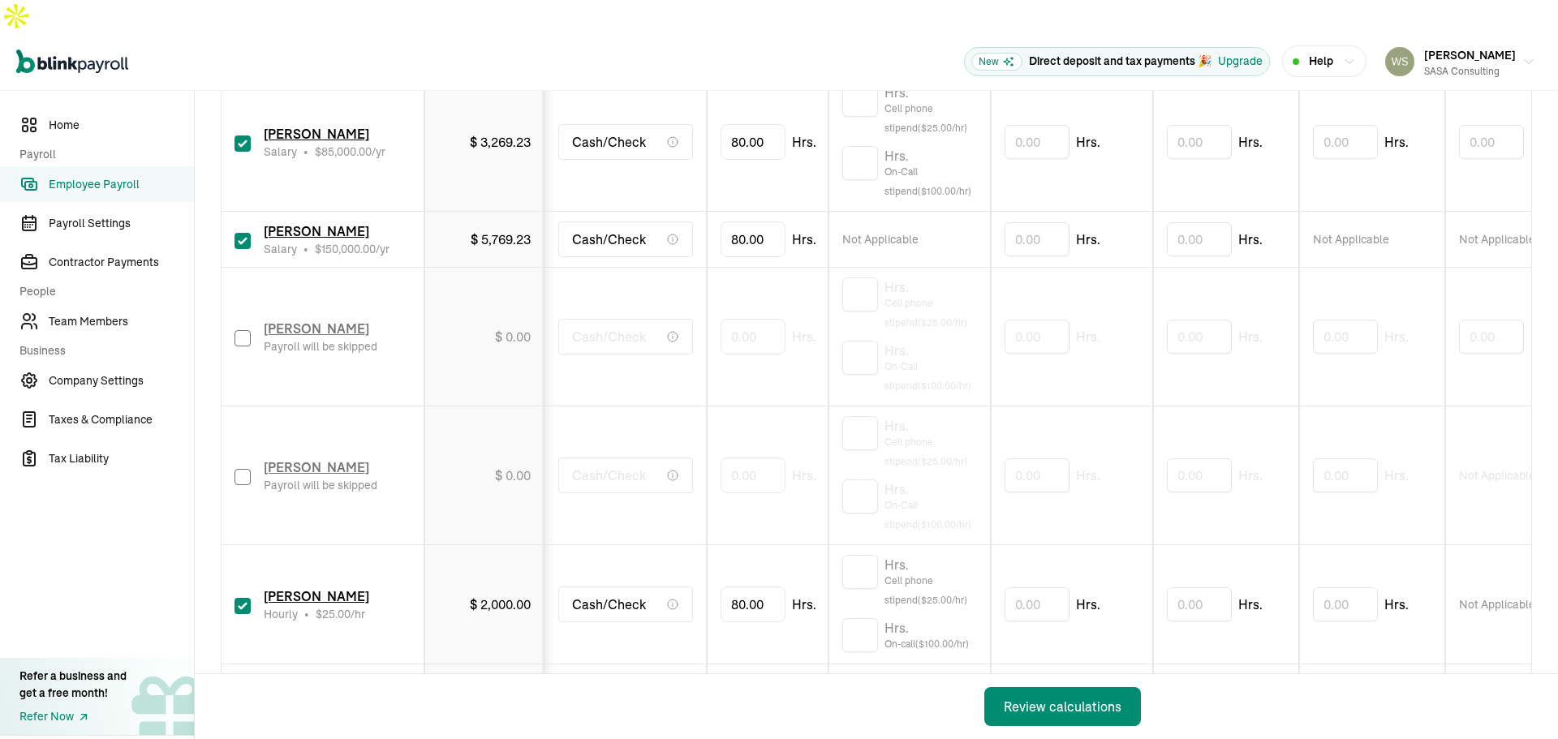
click at [242, 598] on input "checkbox" at bounding box center [242, 606] width 16 height 16
checkbox input "false"
type input "0.00"
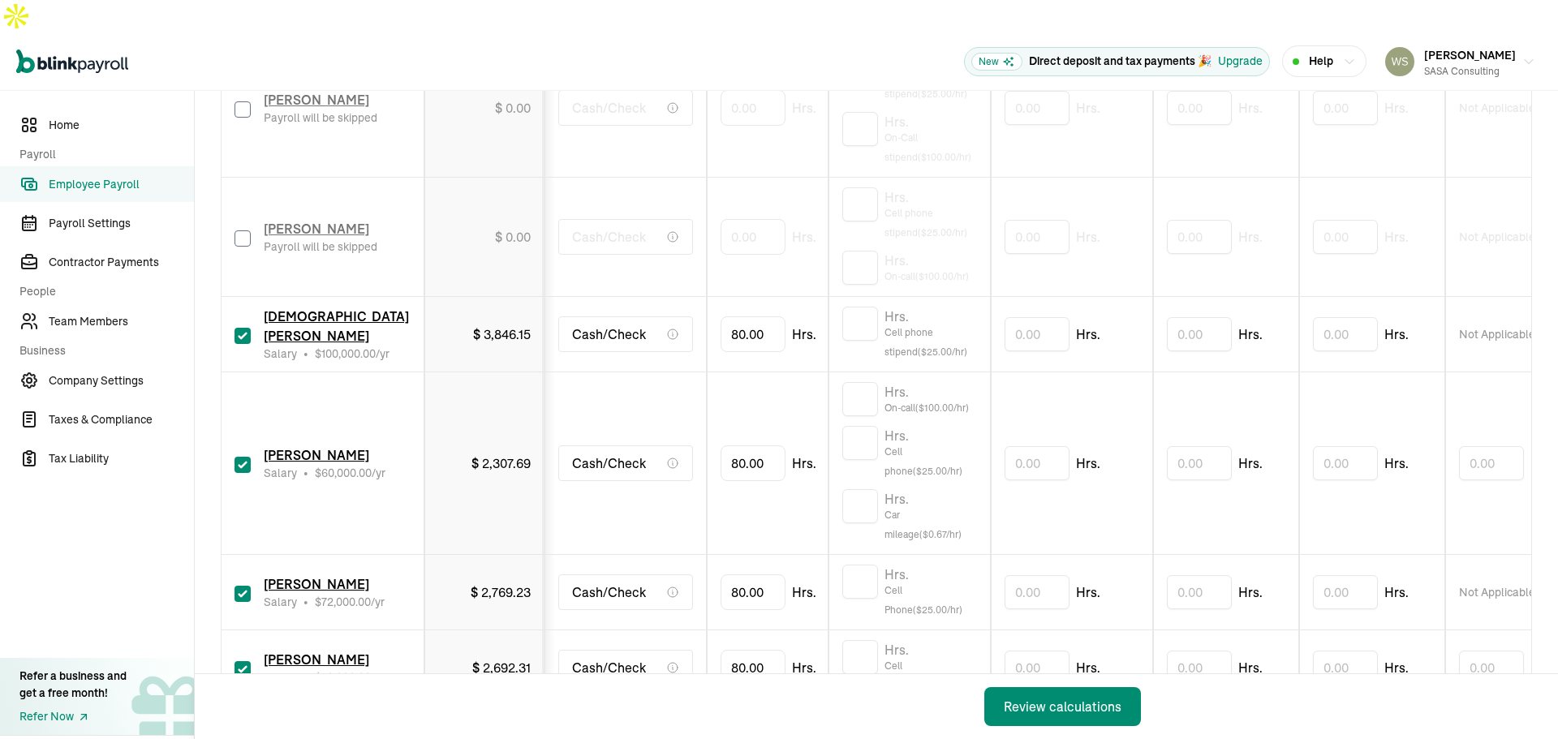
scroll to position [974, 0]
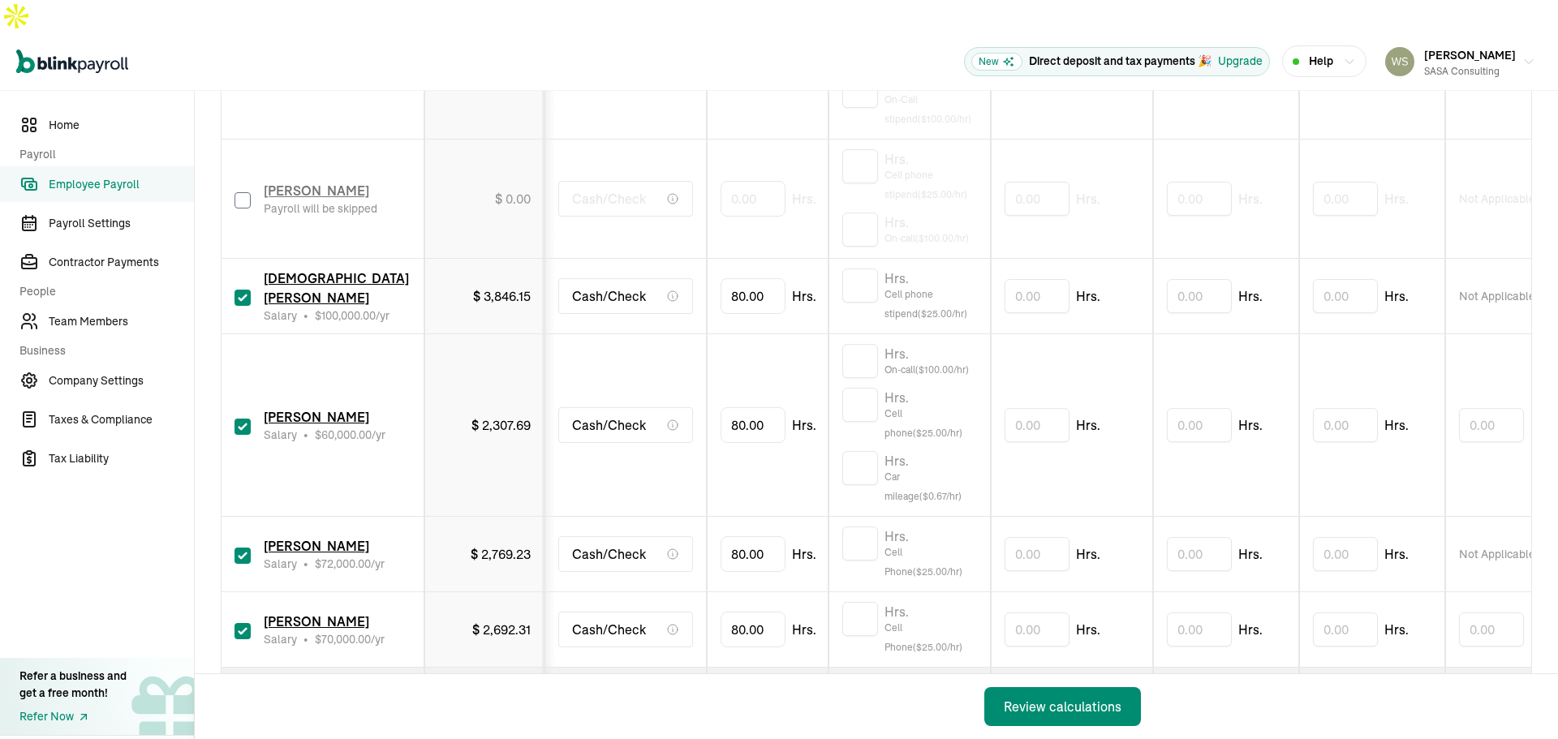
drag, startPoint x: 244, startPoint y: 396, endPoint x: 248, endPoint y: 416, distance: 20.7
click at [244, 419] on input "checkbox" at bounding box center [242, 427] width 16 height 16
checkbox input "false"
type input "0.00"
drag, startPoint x: 244, startPoint y: 520, endPoint x: 247, endPoint y: 544, distance: 23.8
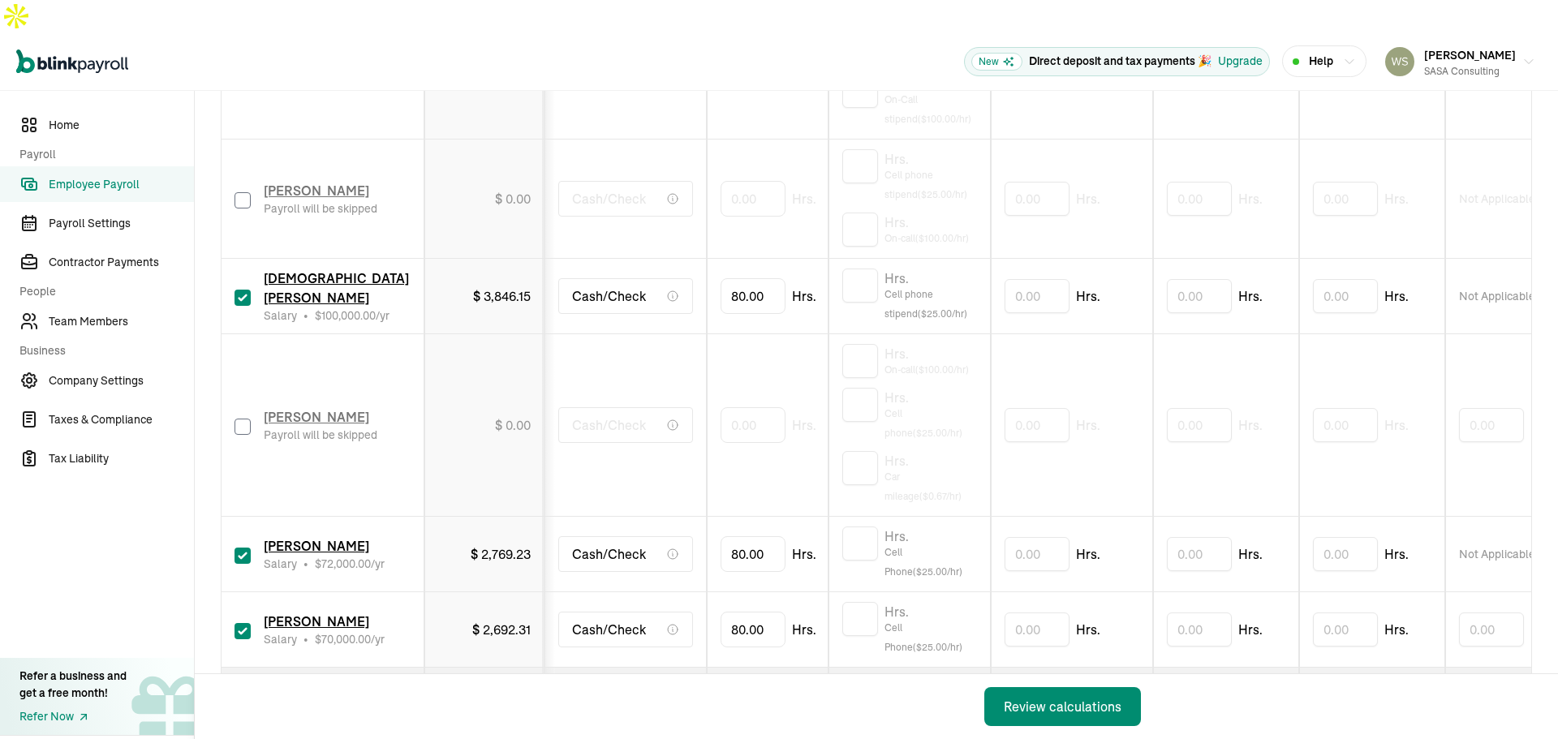
click at [244, 548] on input "checkbox" at bounding box center [242, 556] width 16 height 16
checkbox input "false"
type input "0.00"
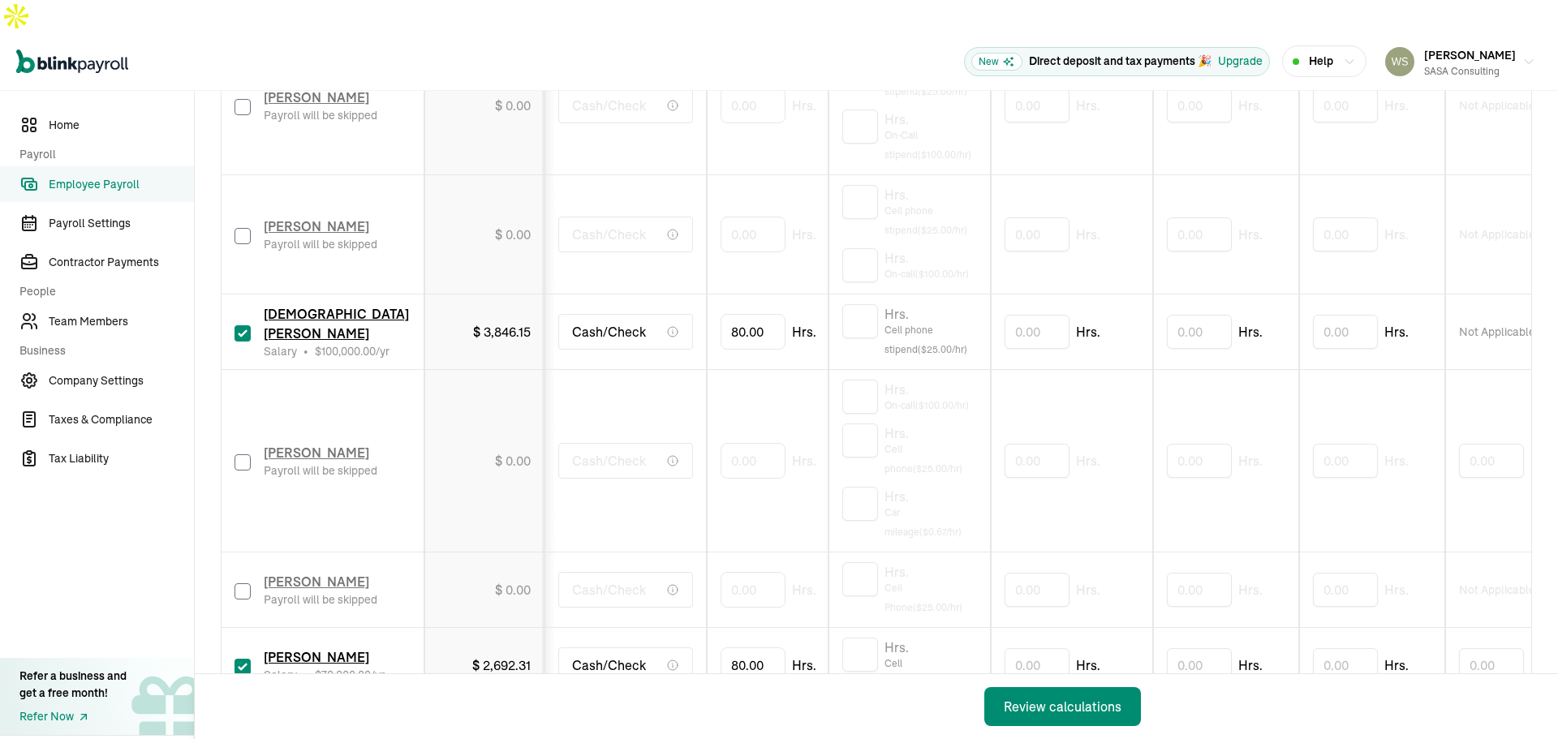
click at [242, 325] on input "checkbox" at bounding box center [242, 333] width 16 height 16
checkbox input "false"
type input "0.00"
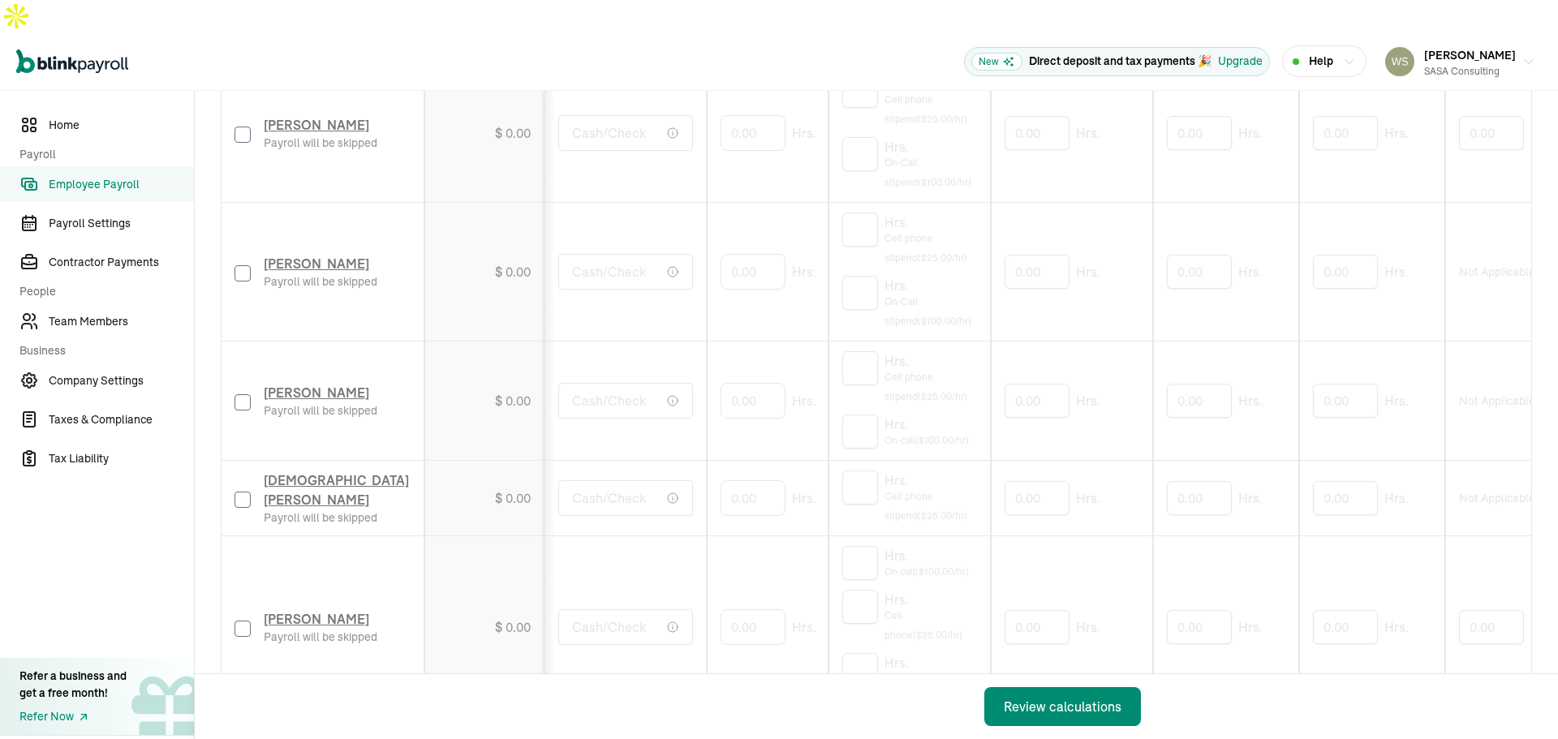
scroll to position [1019, 0]
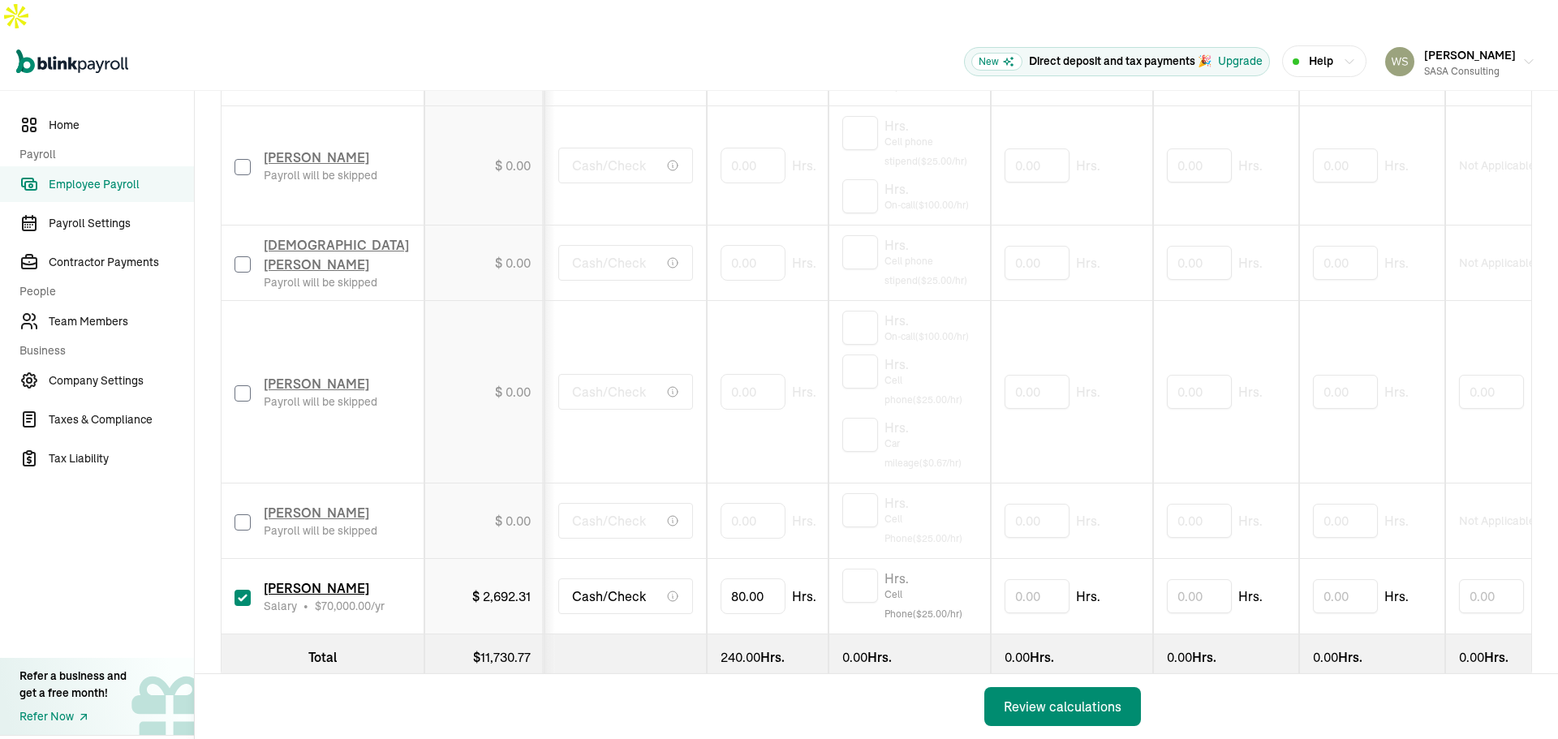
click at [530, 703] on div "Back Review calculations" at bounding box center [678, 706] width 966 height 65
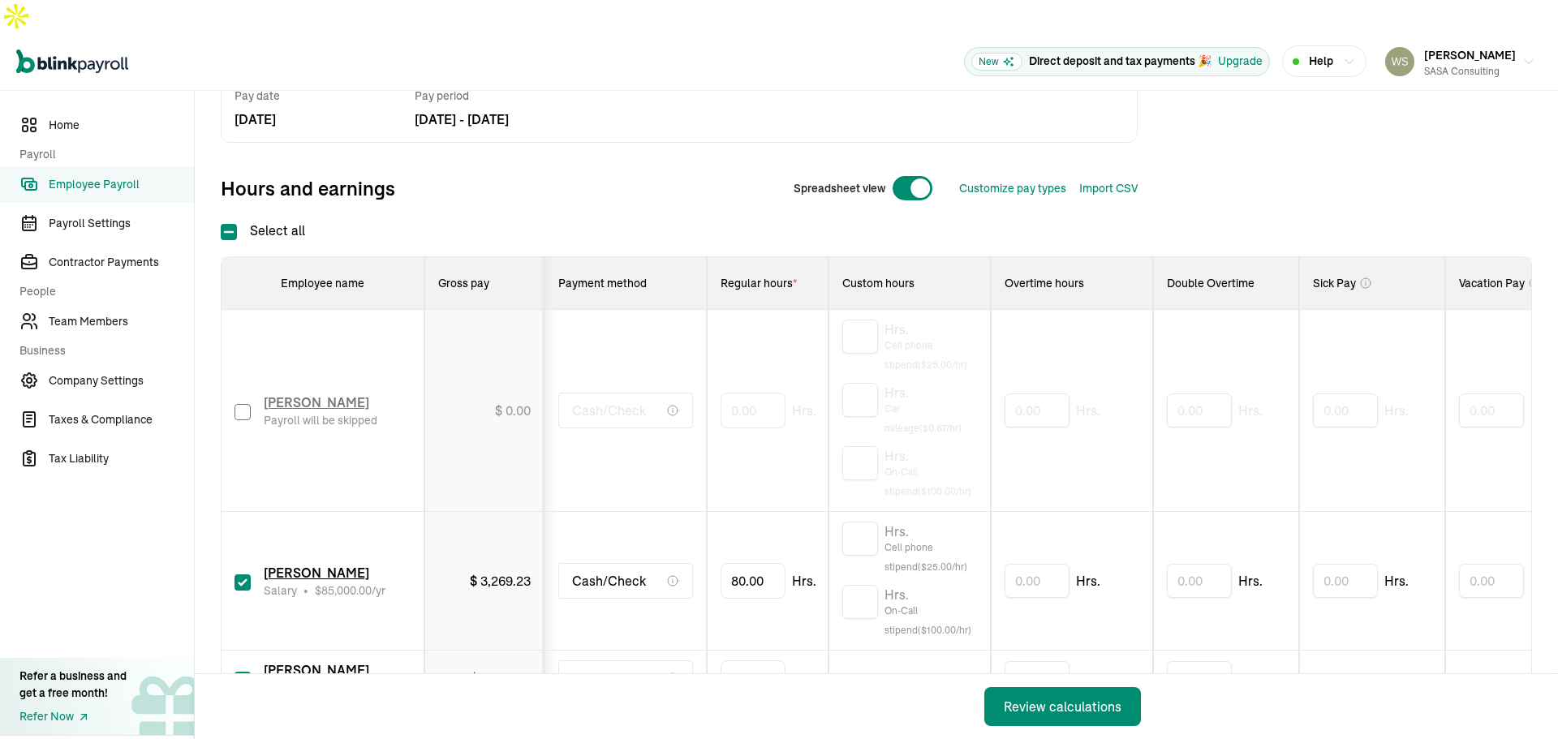
scroll to position [487, 0]
